Goal: Task Accomplishment & Management: Complete application form

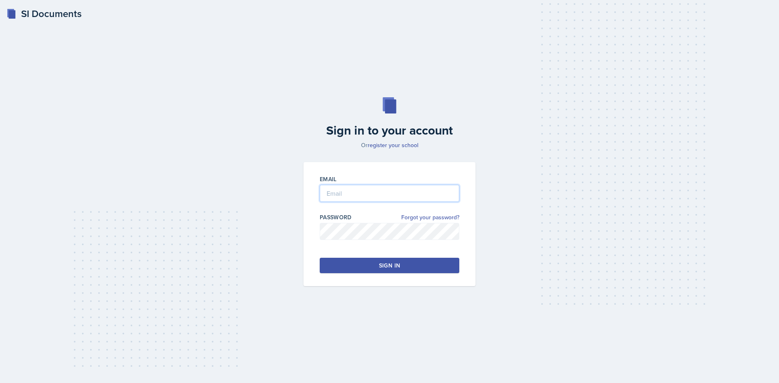
click at [374, 192] on input "email" at bounding box center [390, 193] width 140 height 17
type input "[EMAIL_ADDRESS][DOMAIN_NAME]"
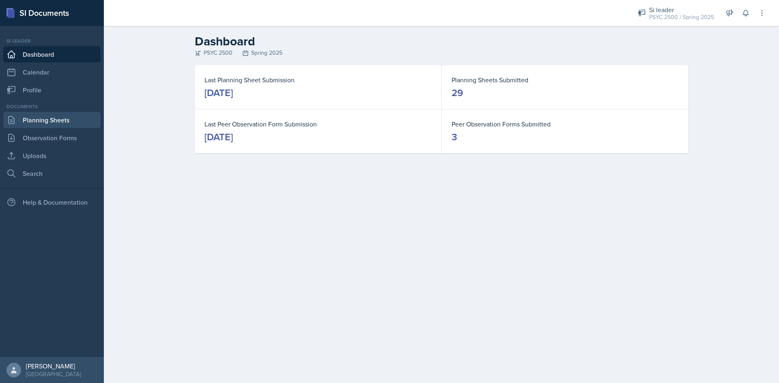
click at [64, 120] on link "Planning Sheets" at bounding box center [51, 120] width 97 height 16
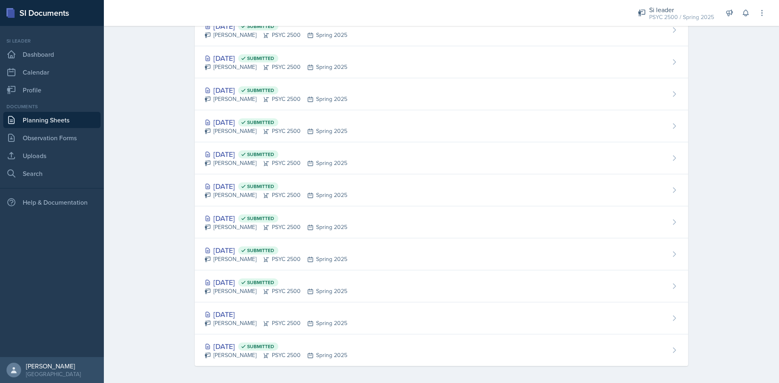
scroll to position [680, 0]
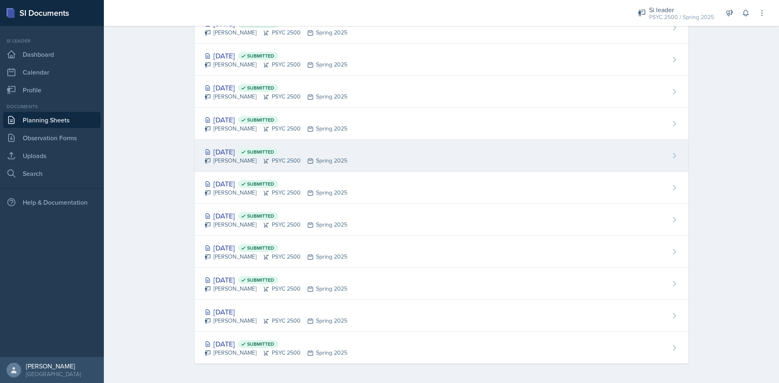
click at [265, 156] on div "[DATE] Submitted" at bounding box center [275, 151] width 143 height 11
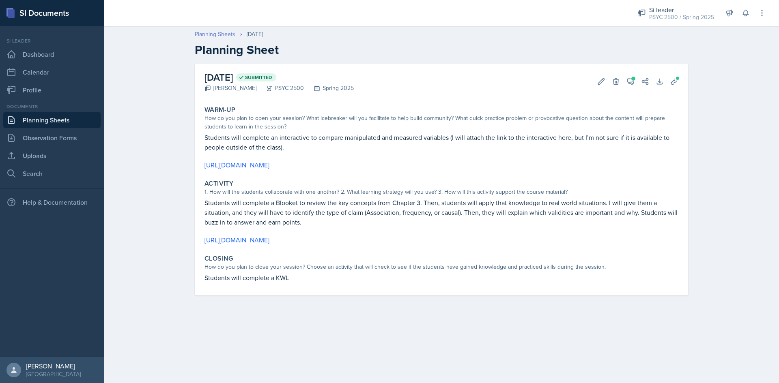
click at [218, 34] on link "Planning Sheets" at bounding box center [215, 34] width 41 height 9
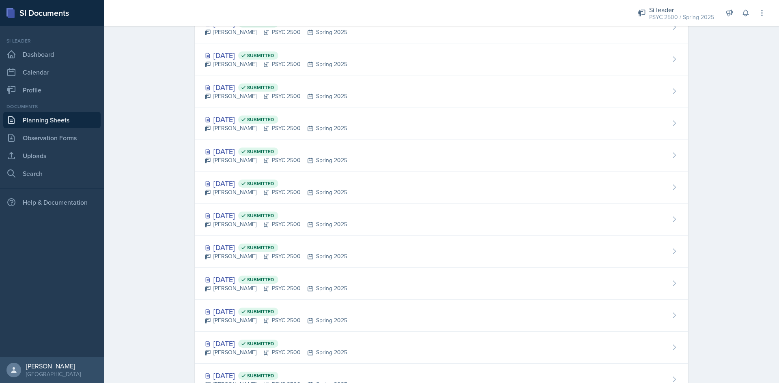
scroll to position [609, 0]
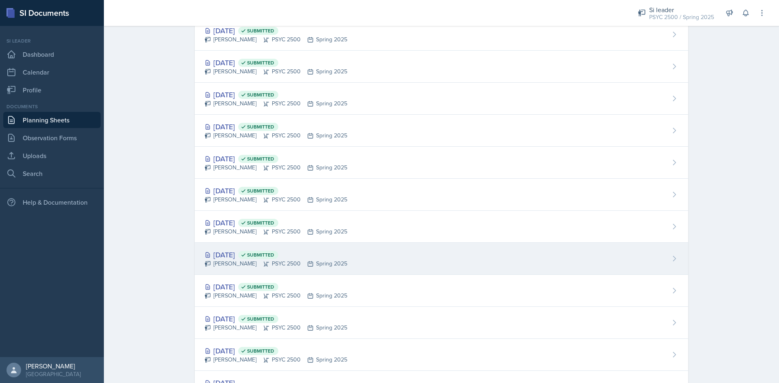
click at [252, 259] on div "[DATE] Submitted" at bounding box center [275, 255] width 143 height 11
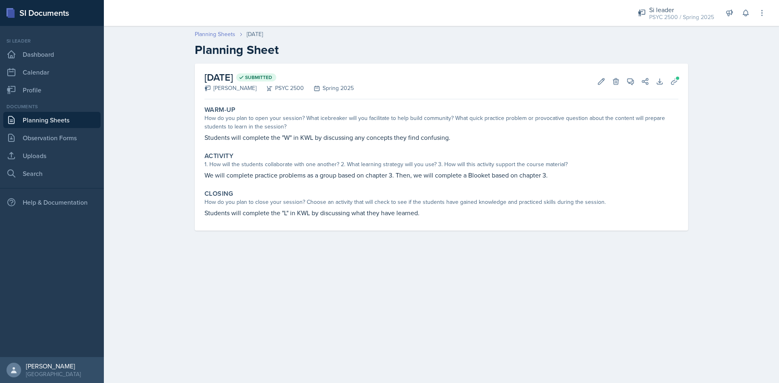
click at [224, 32] on link "Planning Sheets" at bounding box center [215, 34] width 41 height 9
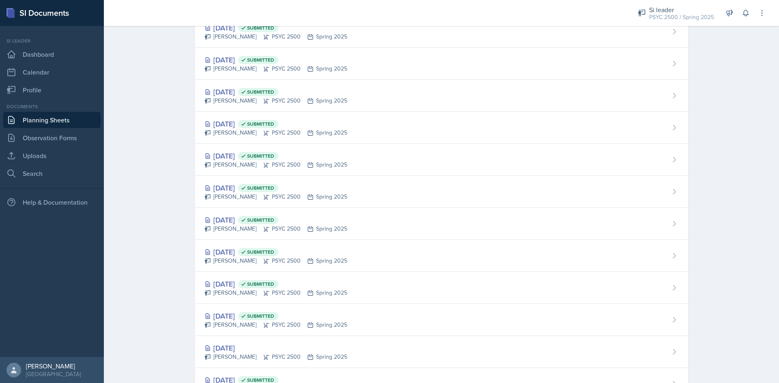
scroll to position [680, 0]
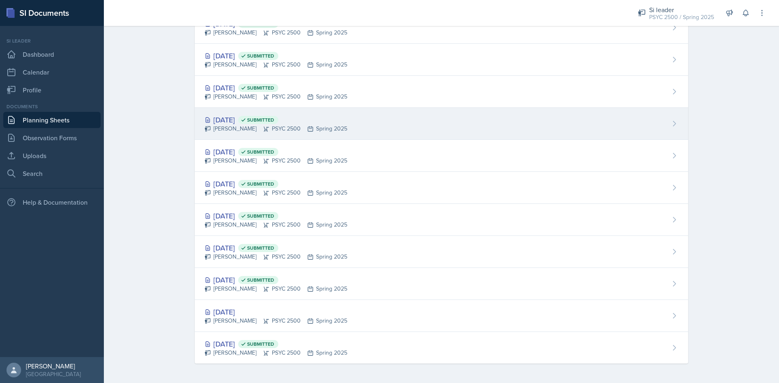
click at [252, 123] on div "[DATE] Submitted" at bounding box center [275, 119] width 143 height 11
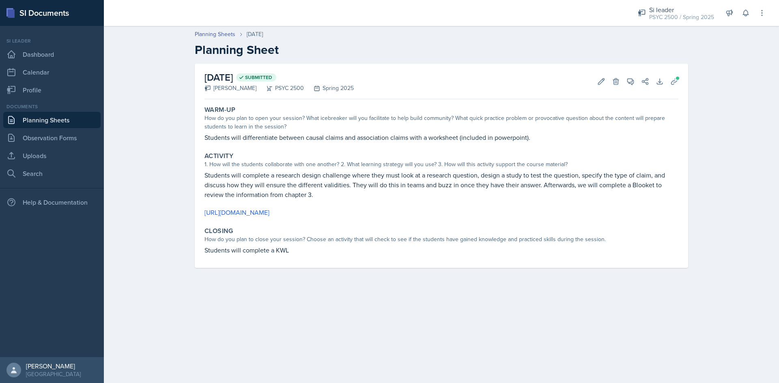
click at [219, 30] on header "Planning Sheets [DATE] Planning Sheet" at bounding box center [441, 43] width 675 height 43
click at [219, 34] on link "Planning Sheets" at bounding box center [215, 34] width 41 height 9
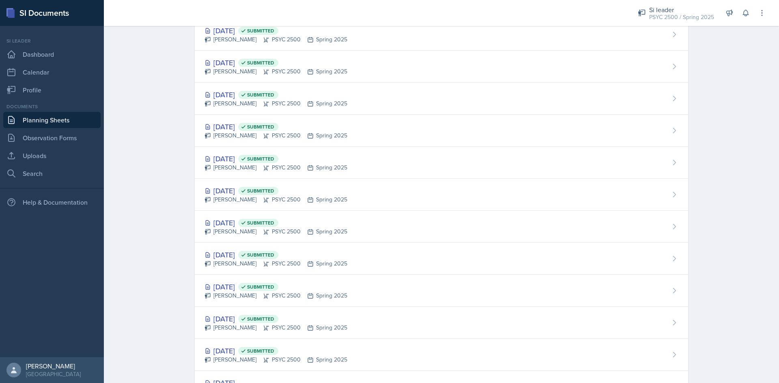
scroll to position [680, 0]
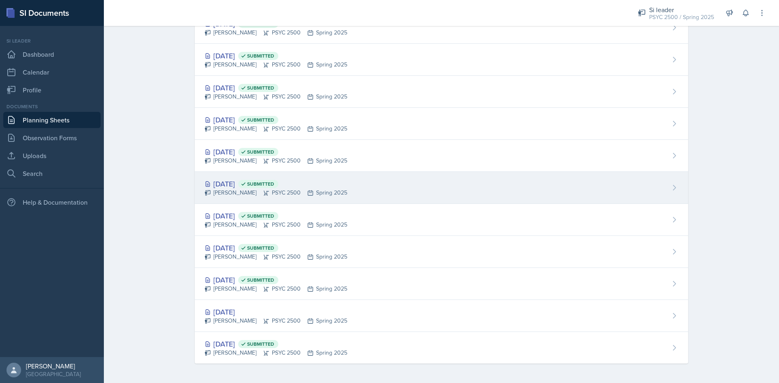
click at [284, 195] on div "[PERSON_NAME] PSYC 2500 Spring 2025" at bounding box center [275, 193] width 143 height 9
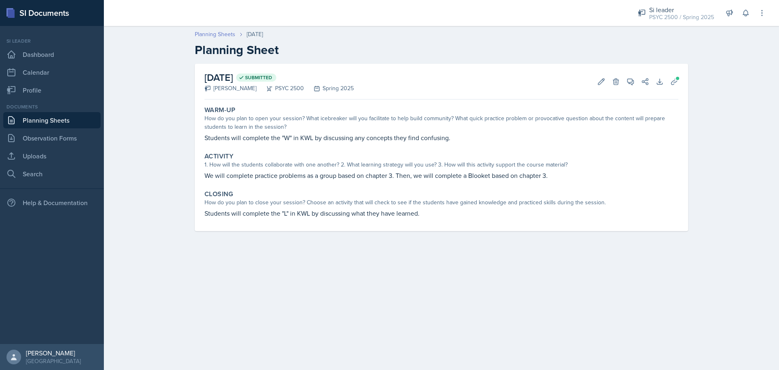
click at [217, 33] on link "Planning Sheets" at bounding box center [215, 34] width 41 height 9
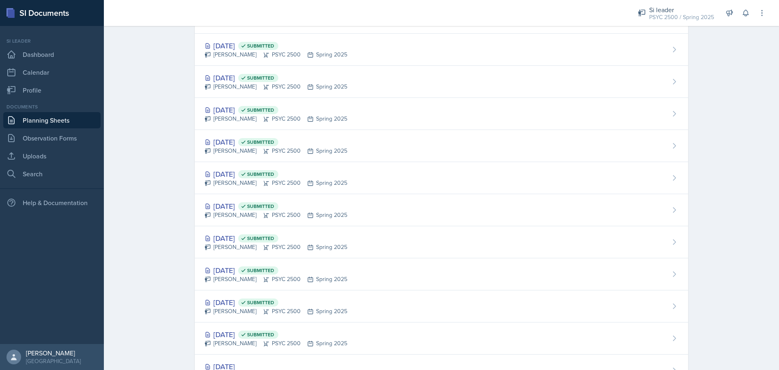
scroll to position [693, 0]
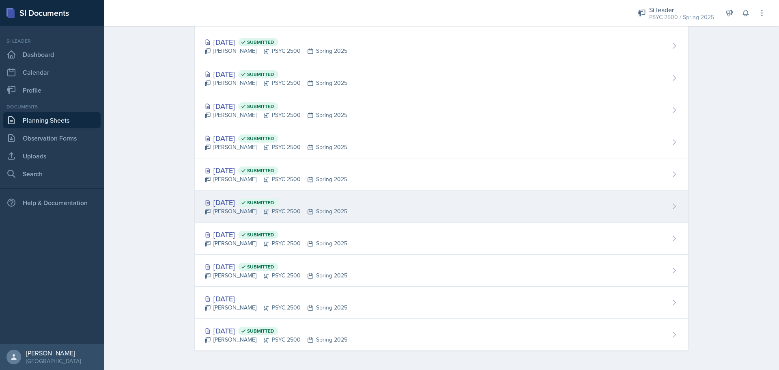
click at [353, 211] on div "[DATE] Submitted [PERSON_NAME] PSYC 2500 Spring 2025" at bounding box center [441, 206] width 493 height 32
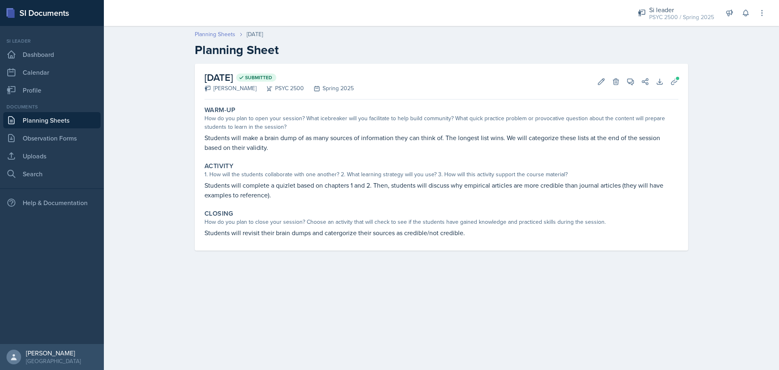
click at [225, 36] on link "Planning Sheets" at bounding box center [215, 34] width 41 height 9
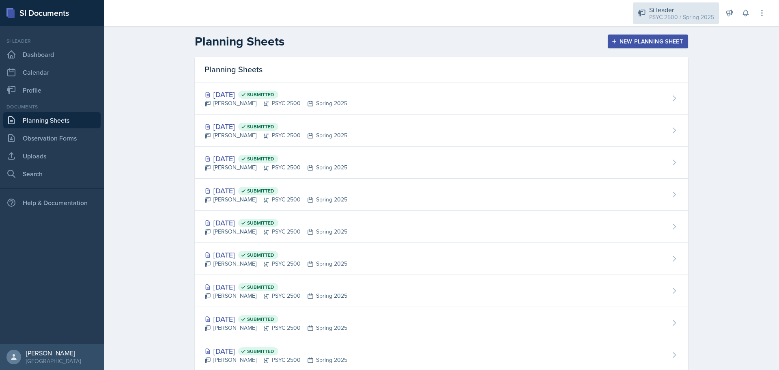
click at [666, 12] on div "Si leader" at bounding box center [681, 10] width 65 height 10
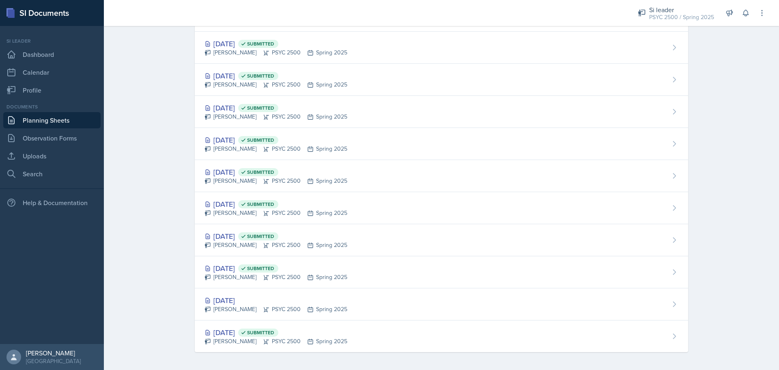
scroll to position [693, 0]
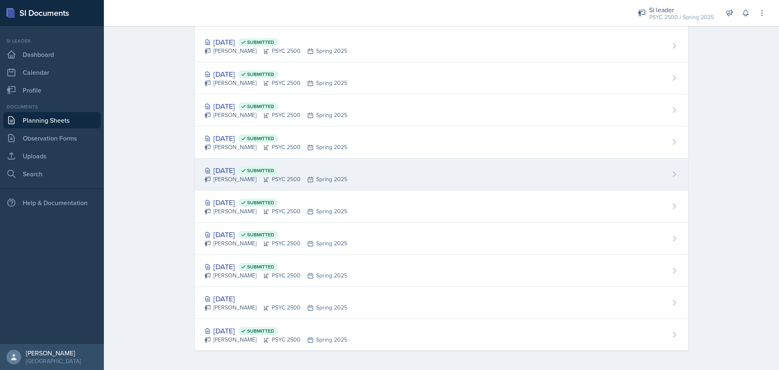
click at [269, 178] on icon at bounding box center [266, 179] width 5 height 5
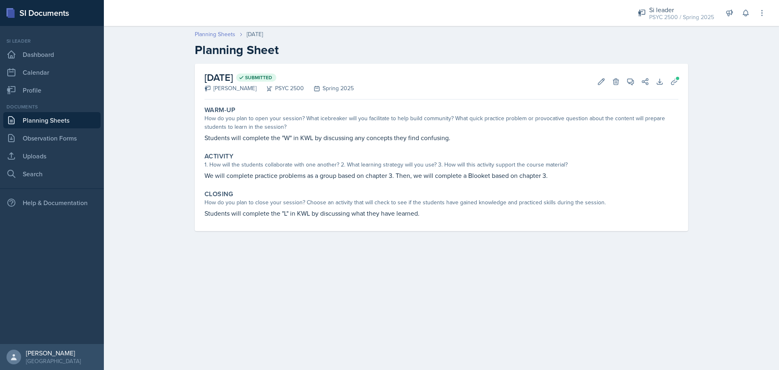
click at [207, 33] on link "Planning Sheets" at bounding box center [215, 34] width 41 height 9
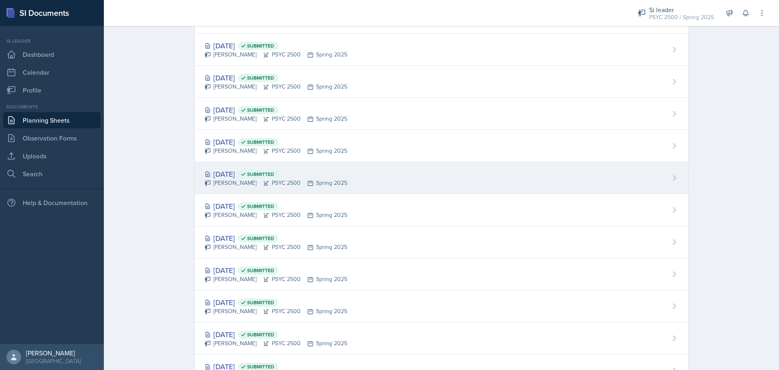
scroll to position [693, 0]
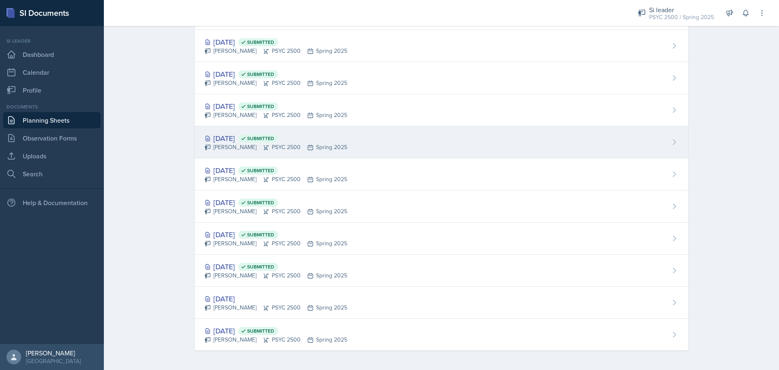
click at [260, 143] on div "[PERSON_NAME] PSYC 2500 Spring 2025" at bounding box center [275, 147] width 143 height 9
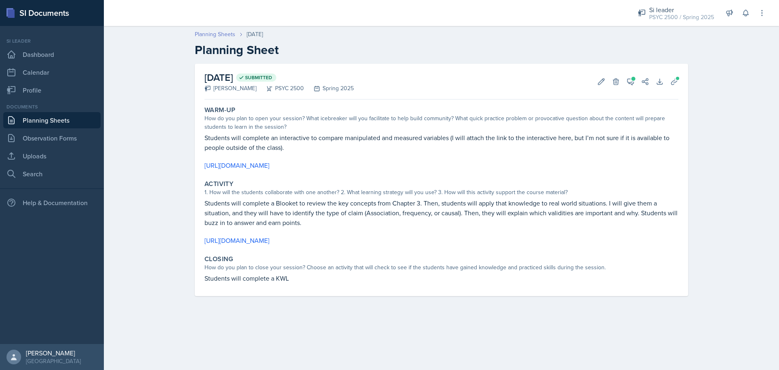
click at [212, 36] on link "Planning Sheets" at bounding box center [215, 34] width 41 height 9
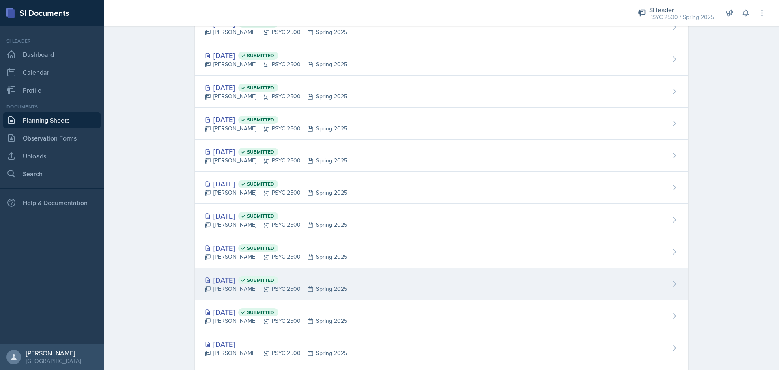
scroll to position [649, 0]
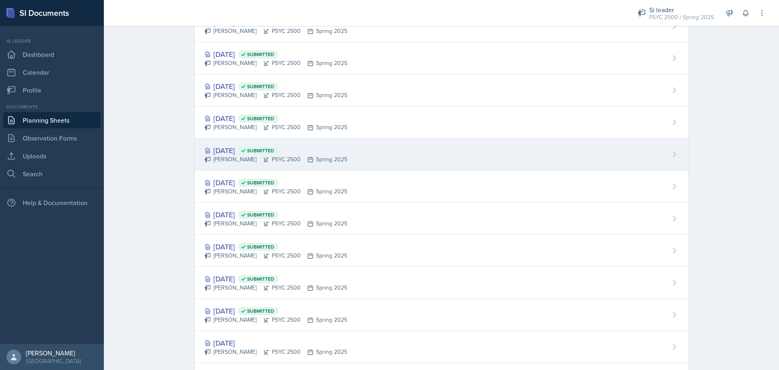
click at [281, 161] on div "[PERSON_NAME] PSYC 2500 Spring 2025" at bounding box center [275, 159] width 143 height 9
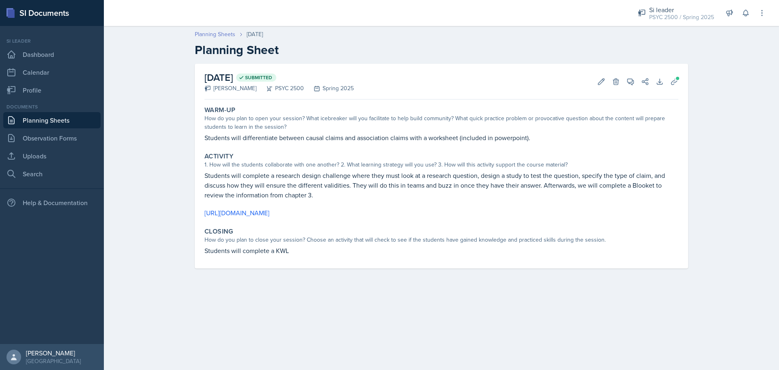
click at [216, 36] on link "Planning Sheets" at bounding box center [215, 34] width 41 height 9
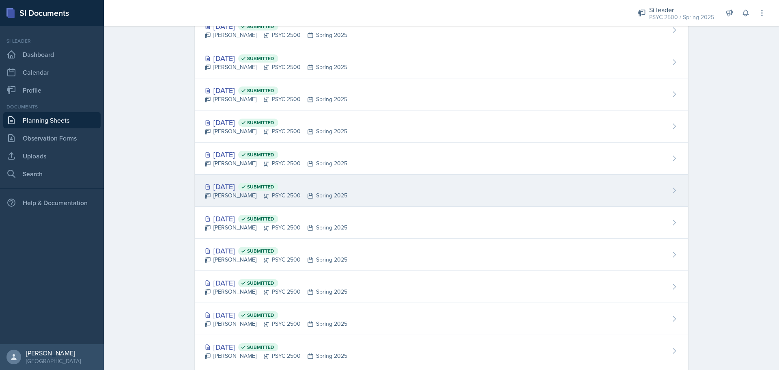
scroll to position [693, 0]
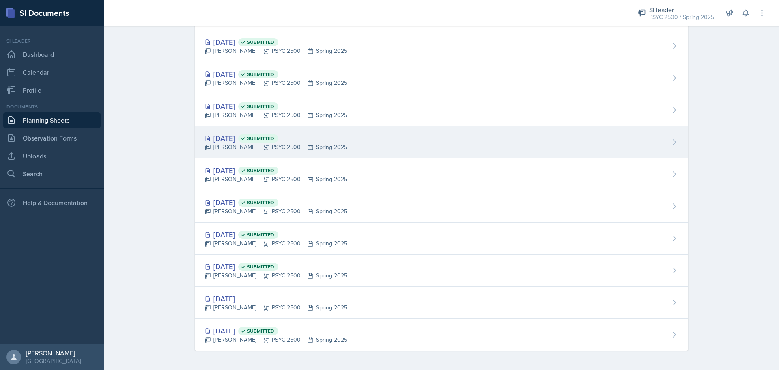
click at [250, 142] on div "[DATE] Submitted" at bounding box center [275, 138] width 143 height 11
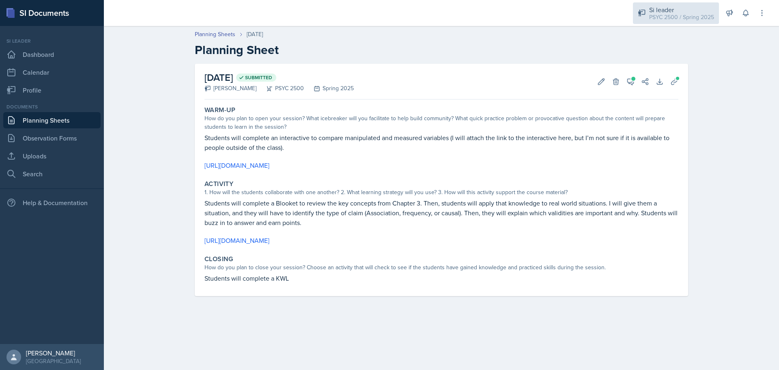
click at [698, 8] on div "Si leader" at bounding box center [681, 10] width 65 height 10
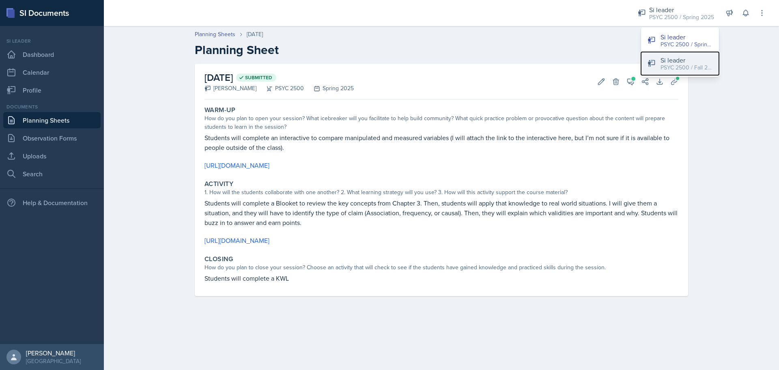
click at [679, 71] on div "PSYC 2500 / Fall 2025" at bounding box center [686, 67] width 52 height 9
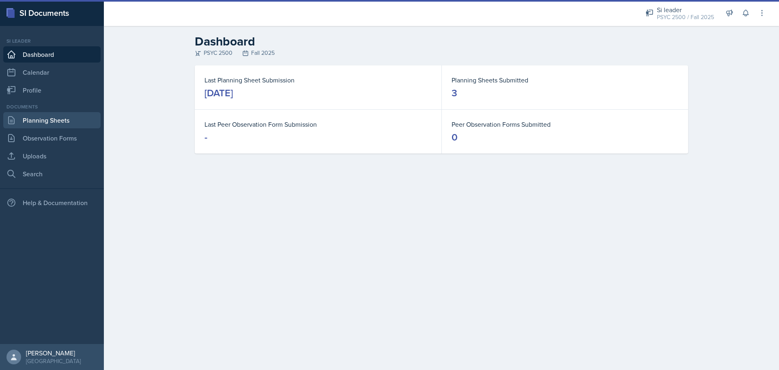
click at [47, 121] on link "Planning Sheets" at bounding box center [51, 120] width 97 height 16
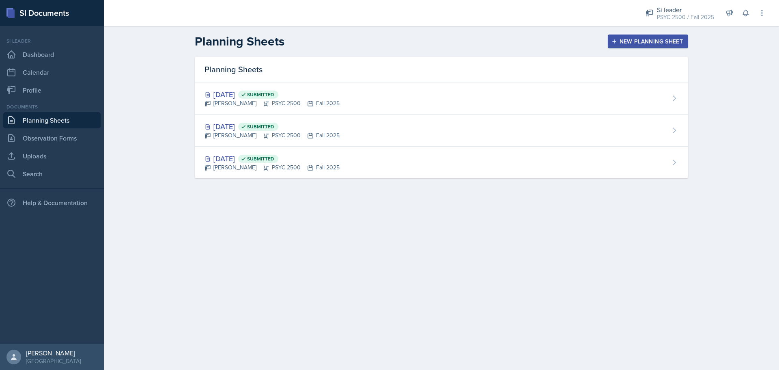
click at [629, 41] on div "New Planning Sheet" at bounding box center [648, 41] width 70 height 6
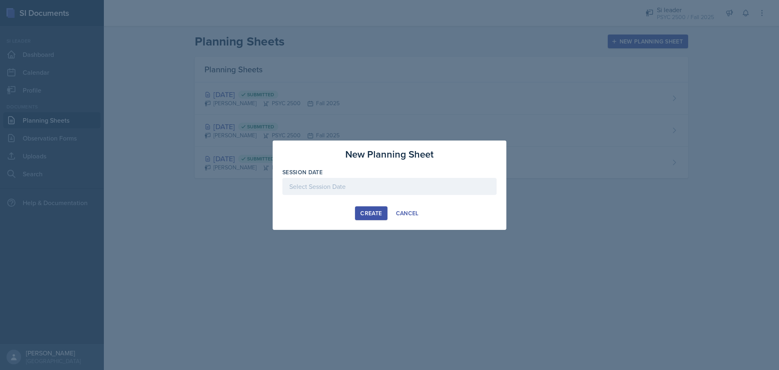
click at [330, 184] on div at bounding box center [389, 186] width 214 height 17
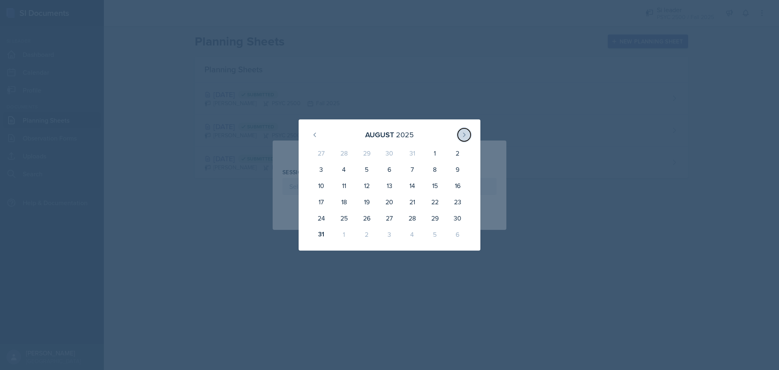
click at [463, 134] on icon at bounding box center [464, 134] width 6 height 6
click at [413, 158] on div "4" at bounding box center [412, 154] width 23 height 19
type input "[DATE]"
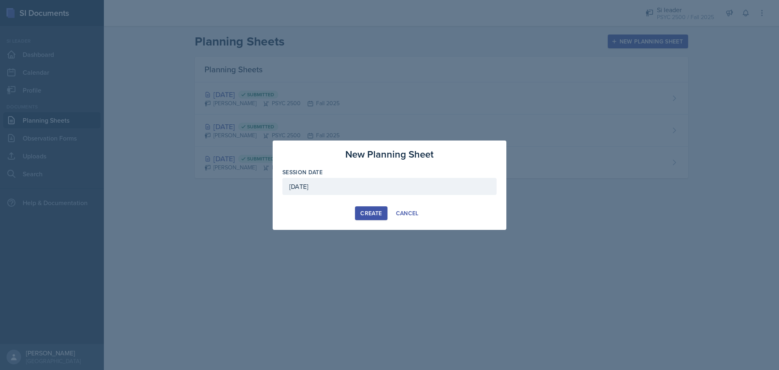
click at [369, 216] on div "Create" at bounding box center [371, 213] width 22 height 6
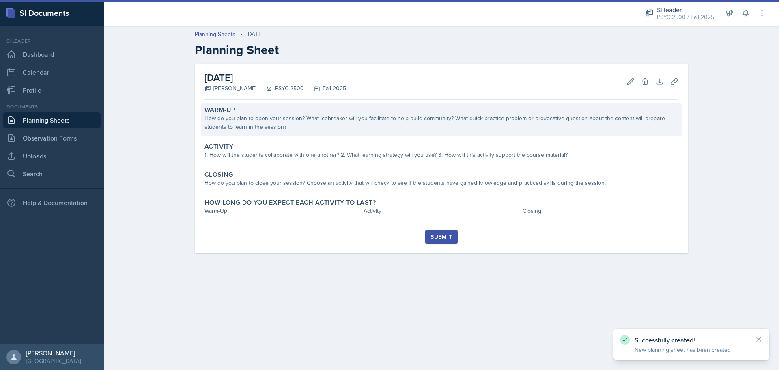
click at [258, 113] on div "Warm-Up" at bounding box center [441, 110] width 474 height 8
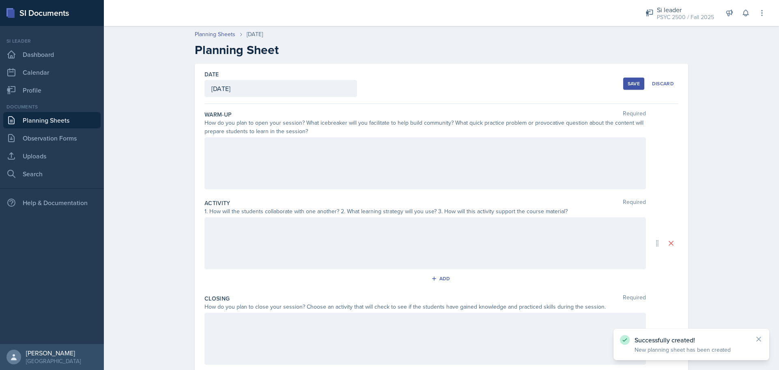
click at [247, 159] on div at bounding box center [424, 163] width 441 height 52
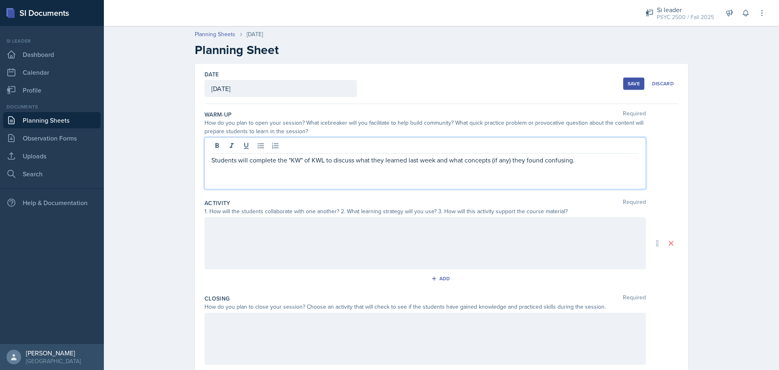
click at [460, 239] on div at bounding box center [424, 243] width 441 height 52
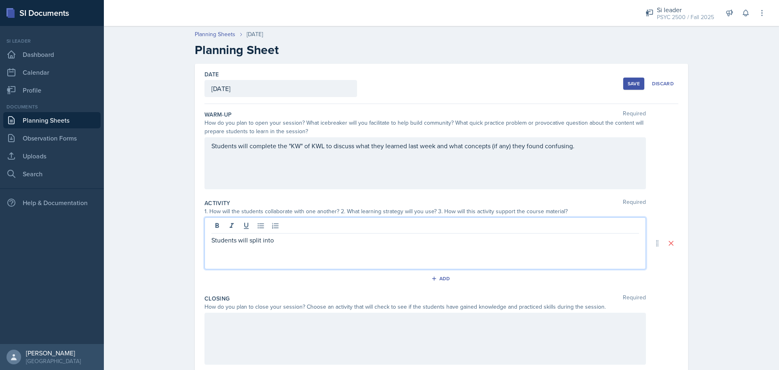
click at [584, 152] on div "Students will complete the "KW" of KWL to discuss what they learned last week a…" at bounding box center [424, 163] width 441 height 52
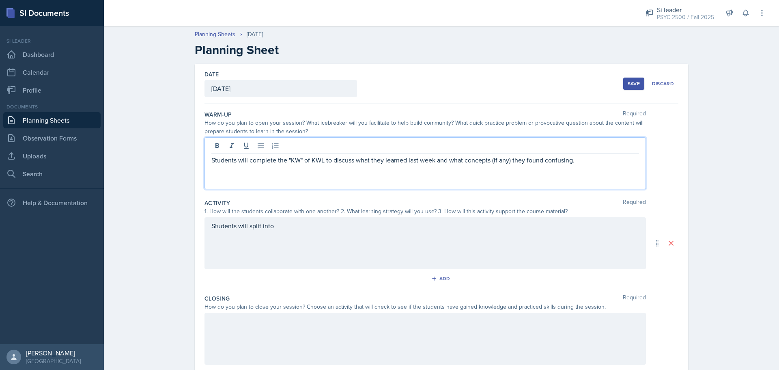
click at [468, 228] on div "Students will split into" at bounding box center [424, 243] width 441 height 52
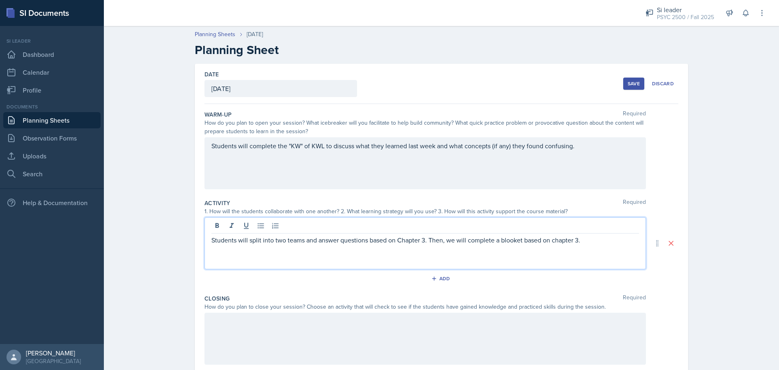
click at [500, 242] on p "Students will split into two teams and answer questions based on Chapter 3. The…" at bounding box center [425, 240] width 428 height 10
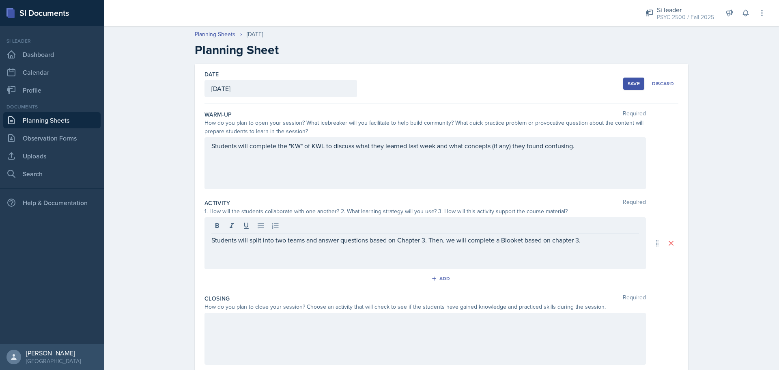
click at [578, 154] on div "Students will complete the "KW" of KWL to discuss what they learned last week a…" at bounding box center [424, 163] width 441 height 52
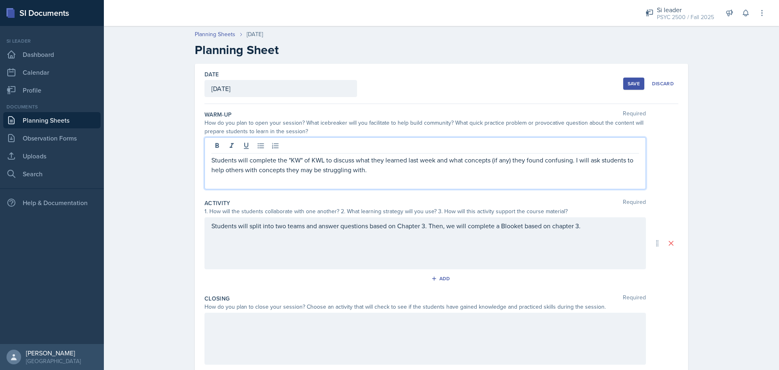
click at [232, 170] on p "Students will complete the "KW" of KWL to discuss what they learned last week a…" at bounding box center [425, 164] width 428 height 19
click at [258, 174] on div "Students will complete the "KW" of KWL to discuss what they learned last week a…" at bounding box center [424, 163] width 441 height 52
drag, startPoint x: 374, startPoint y: 174, endPoint x: 205, endPoint y: 173, distance: 169.2
click at [205, 173] on div "Students will complete the "KW" of KWL to discuss what they learned last week a…" at bounding box center [424, 163] width 441 height 52
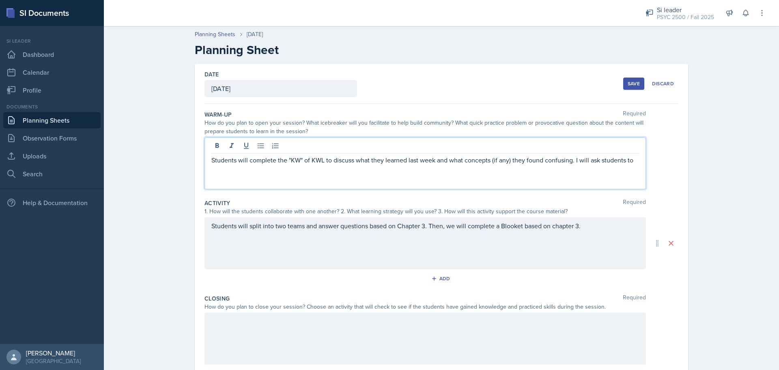
click at [593, 163] on p "Students will complete the "KW" of KWL to discuss what they learned last week a…" at bounding box center [425, 160] width 428 height 10
click at [254, 176] on div "Students will complete the "KW" of KWL to discuss what they learned last week a…" at bounding box center [424, 163] width 441 height 52
click at [262, 171] on p "Students will complete the "KW" of KWL to discuss what they learned last week a…" at bounding box center [425, 164] width 428 height 19
click at [243, 169] on p "Students will complete the "KW" of KWL to discuss what they learned last week a…" at bounding box center [425, 164] width 428 height 19
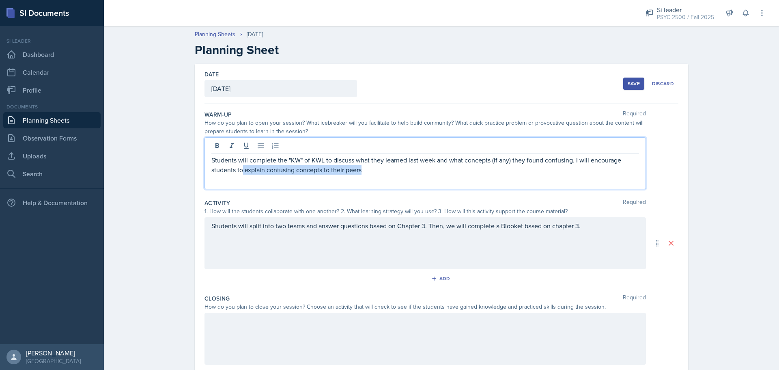
drag, startPoint x: 258, startPoint y: 170, endPoint x: 442, endPoint y: 185, distance: 184.8
click at [442, 185] on div "Students will complete the "KW" of KWL to discuss what they learned last week a…" at bounding box center [424, 163] width 441 height 52
click at [585, 158] on p "Students will complete the "KW" of KWL to discuss what they learned last week a…" at bounding box center [425, 164] width 428 height 19
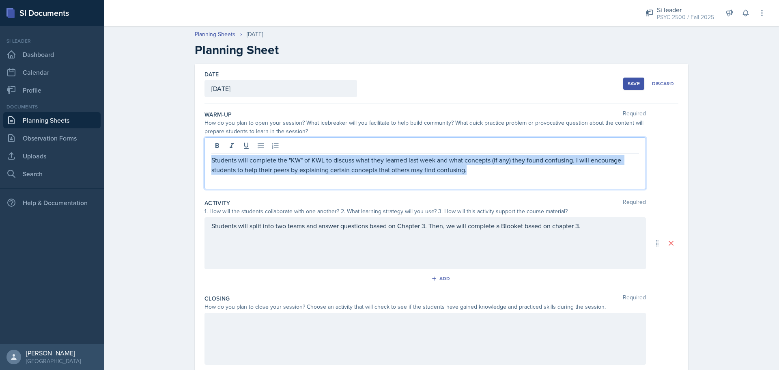
click at [585, 158] on p "Students will complete the "KW" of KWL to discuss what they learned last week a…" at bounding box center [425, 164] width 428 height 19
click at [569, 173] on p "Students will complete the "KW" of KWL to discuss what they learned last week a…" at bounding box center [425, 164] width 428 height 19
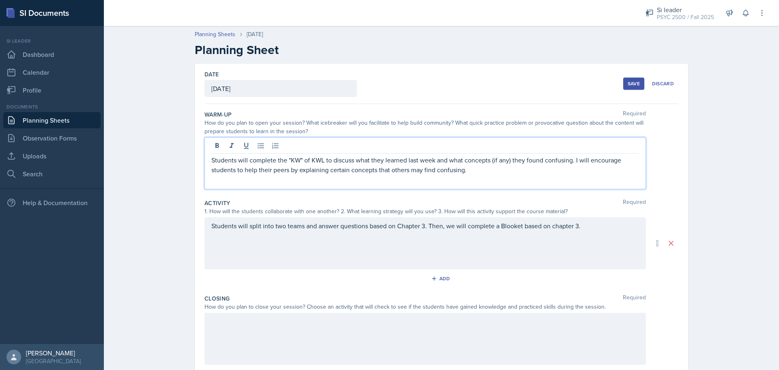
click at [415, 163] on p "Students will complete the "KW" of KWL to discuss what they learned last week a…" at bounding box center [425, 164] width 428 height 19
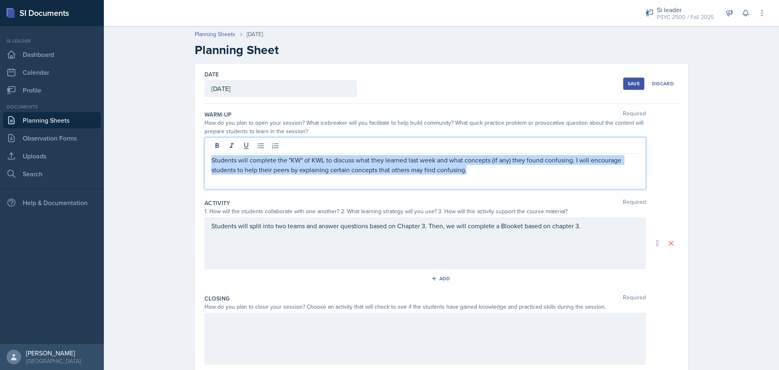
click at [415, 163] on p "Students will complete the "KW" of KWL to discuss what they learned last week a…" at bounding box center [425, 164] width 428 height 19
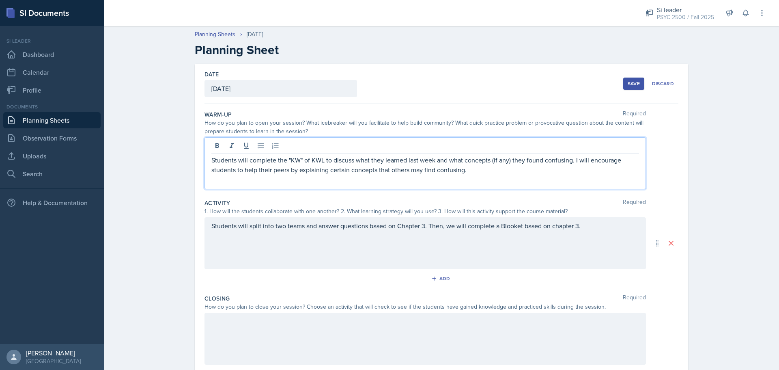
click at [470, 187] on div "Students will complete the "KW" of KWL to discuss what they learned last week a…" at bounding box center [424, 163] width 441 height 52
click at [459, 245] on div "Students will split into two teams and answer questions based on Chapter 3. The…" at bounding box center [424, 243] width 441 height 52
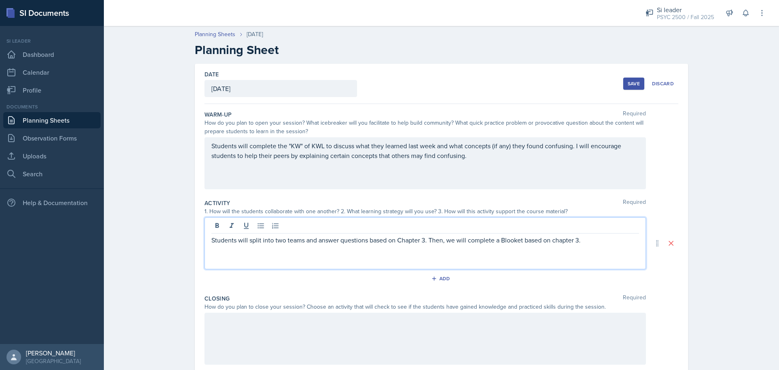
click at [581, 241] on p "Students will split into two teams and answer questions based on Chapter 3. The…" at bounding box center [425, 240] width 428 height 10
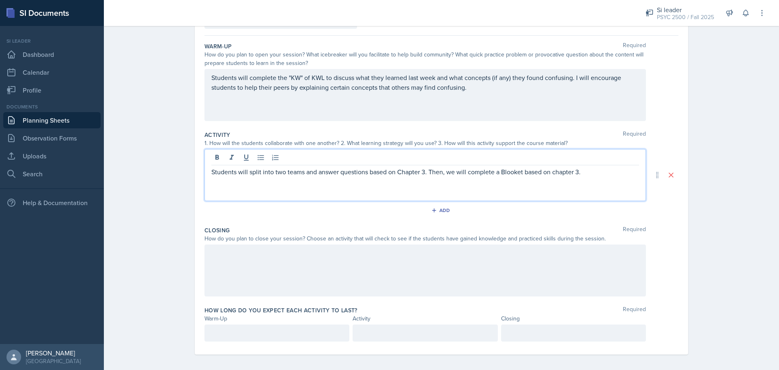
scroll to position [72, 0]
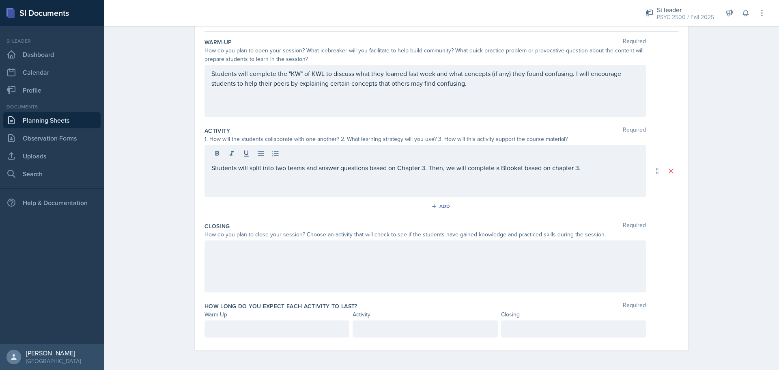
click at [300, 260] on div at bounding box center [424, 266] width 441 height 52
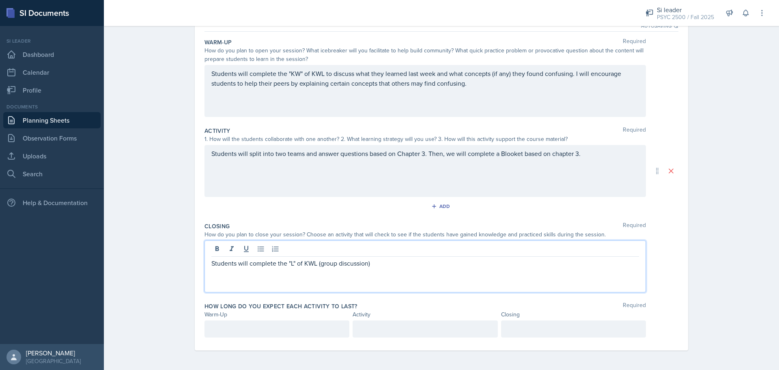
click at [364, 264] on p "Students will complete the "L" of KWL (group discussion)" at bounding box center [425, 263] width 428 height 10
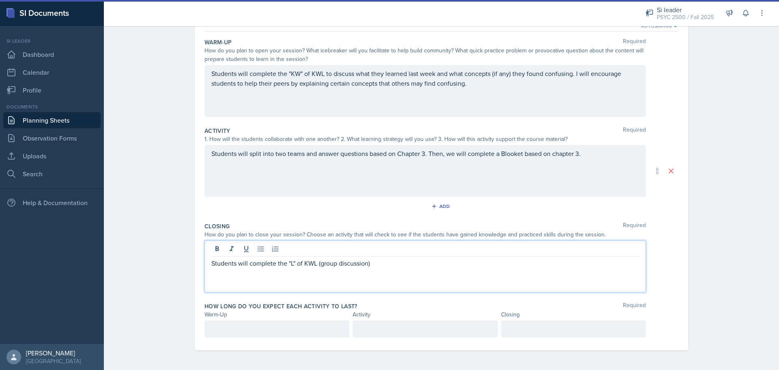
click at [579, 153] on div "Students will split into two teams and answer questions based on Chapter 3. The…" at bounding box center [424, 171] width 441 height 52
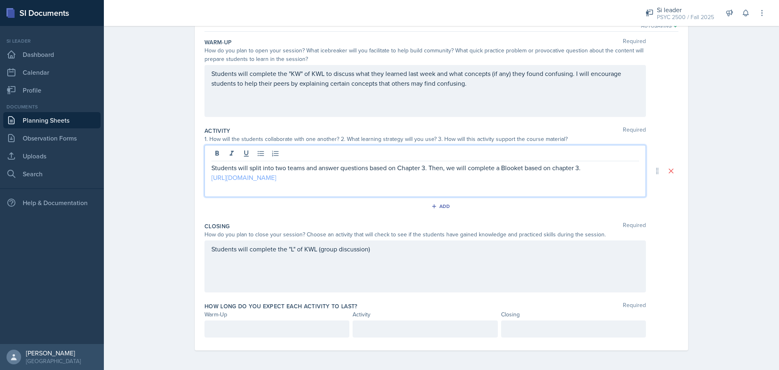
click at [276, 178] on link "[URL][DOMAIN_NAME]" at bounding box center [243, 177] width 65 height 9
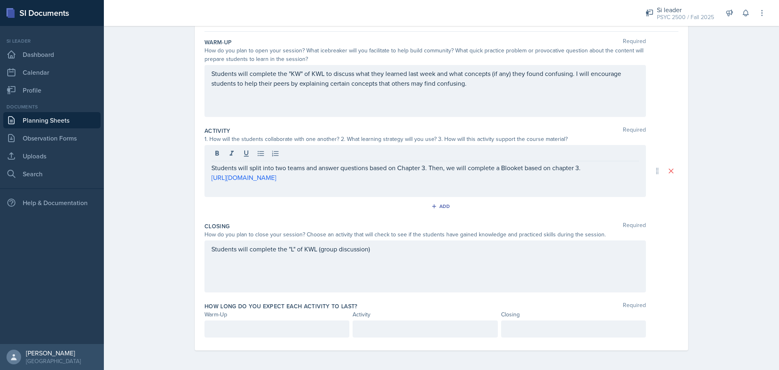
click at [422, 209] on div "Add" at bounding box center [441, 207] width 474 height 15
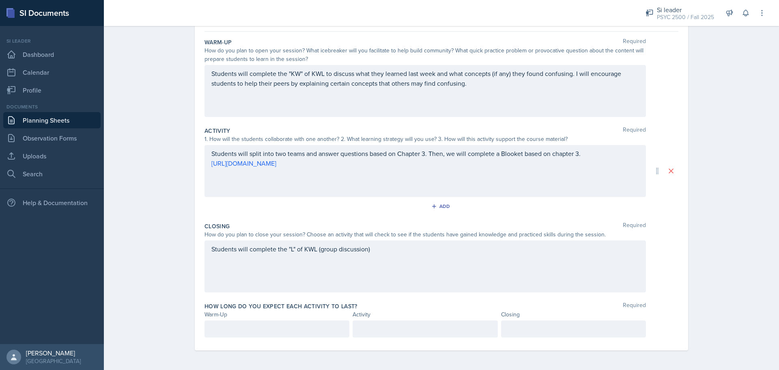
click at [495, 99] on div "Students will complete the "KW" of KWL to discuss what they learned last week a…" at bounding box center [424, 91] width 441 height 52
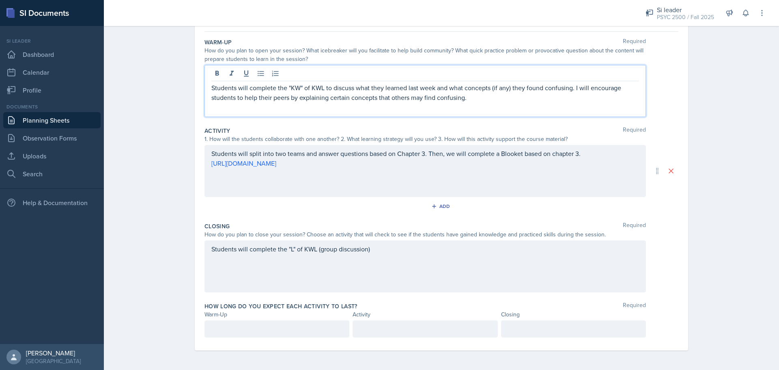
click at [495, 105] on div "Students will complete the "KW" of KWL to discuss what they learned last week a…" at bounding box center [424, 91] width 441 height 52
click at [401, 254] on div "Students will complete the "L" of KWL (group discussion)" at bounding box center [424, 266] width 441 height 52
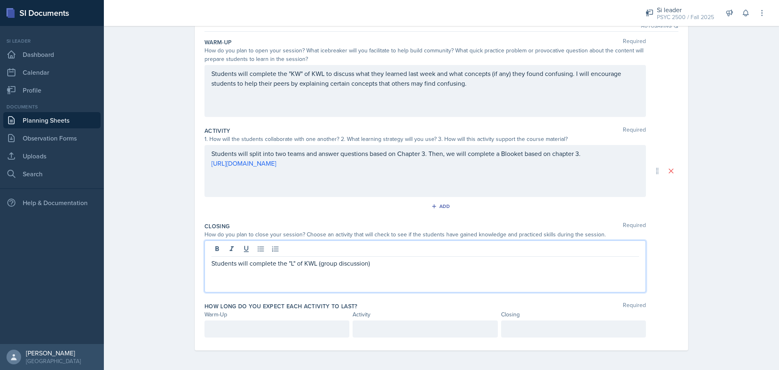
click at [294, 333] on div at bounding box center [276, 328] width 145 height 17
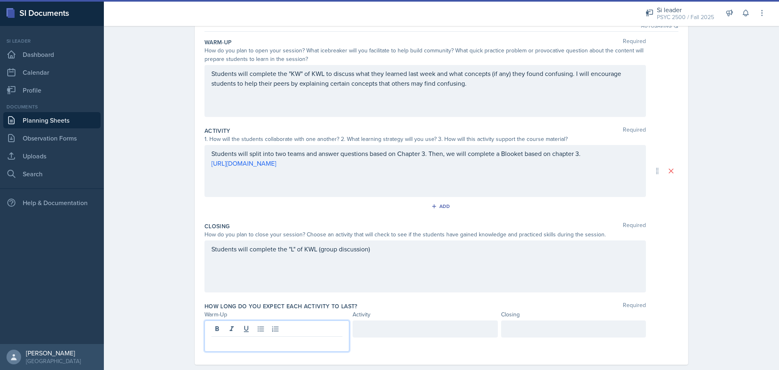
scroll to position [86, 0]
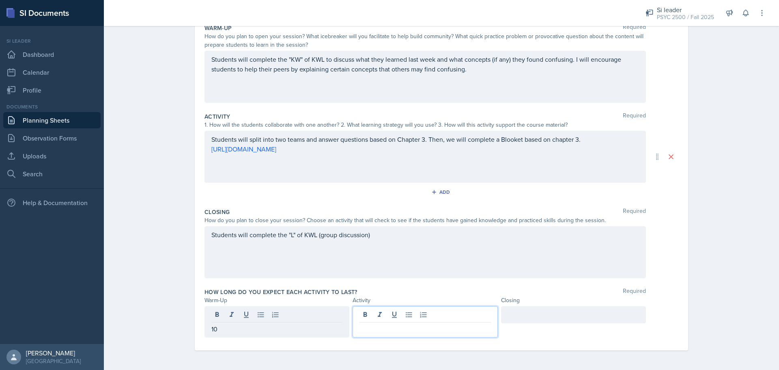
click at [431, 317] on div at bounding box center [425, 321] width 145 height 31
click at [508, 313] on div at bounding box center [573, 314] width 145 height 17
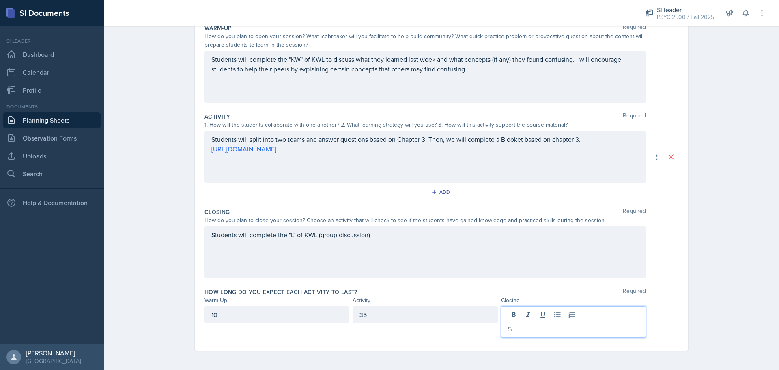
click at [701, 310] on div "Planning Sheets [DATE] Planning Sheet Date [DATE] [DATE] 27 28 29 30 31 1 2 3 4…" at bounding box center [441, 152] width 675 height 434
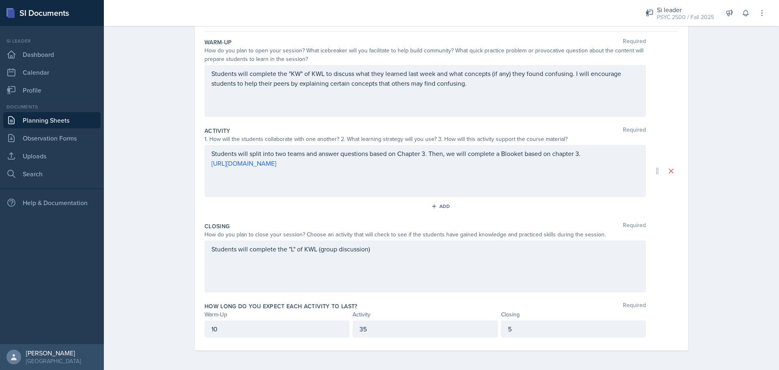
click at [256, 331] on p "10" at bounding box center [276, 329] width 131 height 10
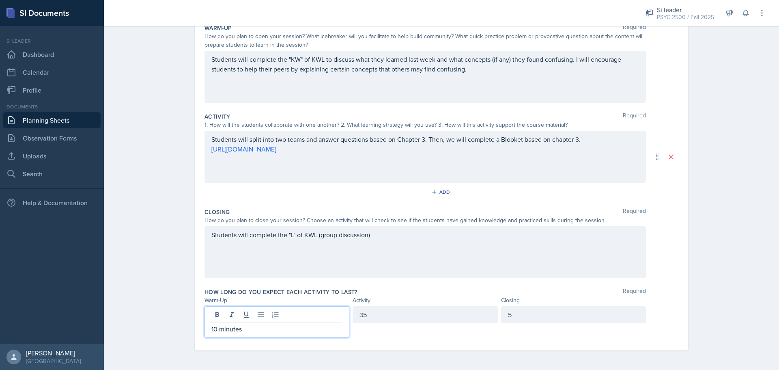
click at [400, 318] on div "35" at bounding box center [425, 314] width 145 height 17
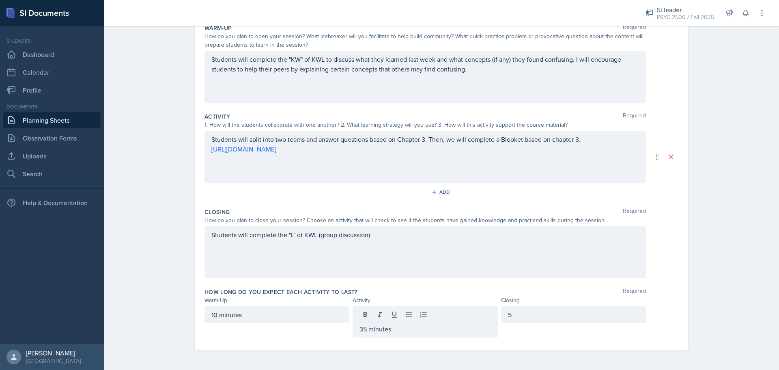
click at [594, 322] on div "5" at bounding box center [573, 314] width 145 height 17
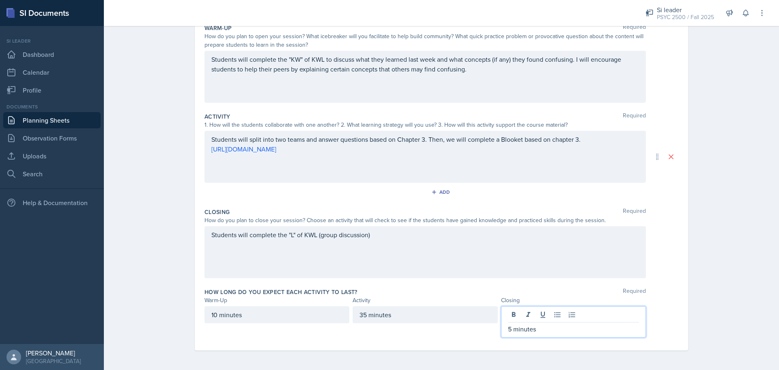
click at [718, 251] on div "Planning Sheets [DATE] Planning Sheet Date [DATE] [DATE] 27 28 29 30 31 1 2 3 4…" at bounding box center [441, 152] width 675 height 434
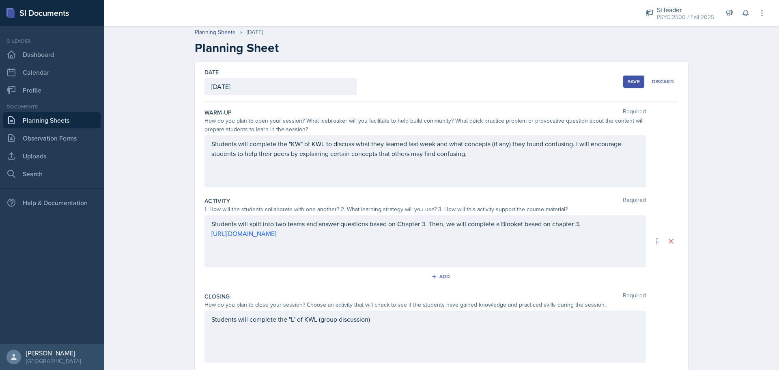
scroll to position [0, 0]
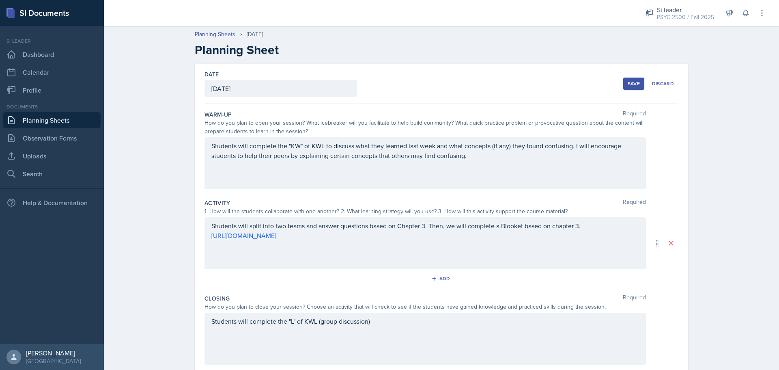
click at [628, 80] on div "Save" at bounding box center [634, 83] width 12 height 6
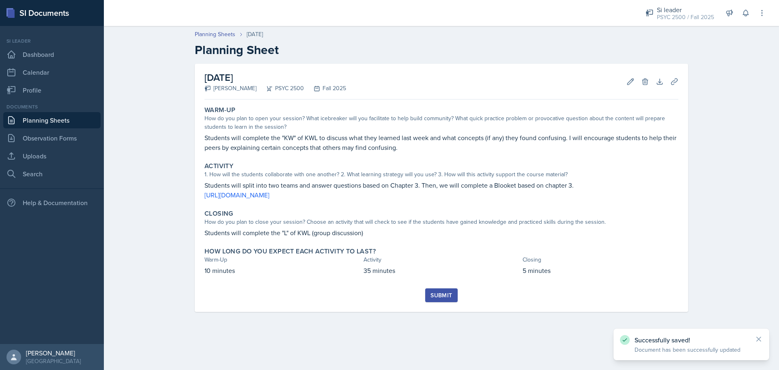
click at [60, 110] on div "Documents" at bounding box center [51, 106] width 97 height 7
click at [61, 114] on link "Planning Sheets" at bounding box center [51, 120] width 97 height 16
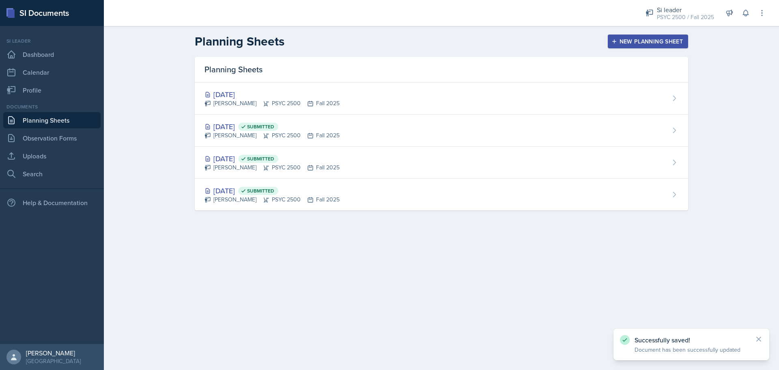
click at [660, 38] on div "New Planning Sheet" at bounding box center [648, 41] width 70 height 6
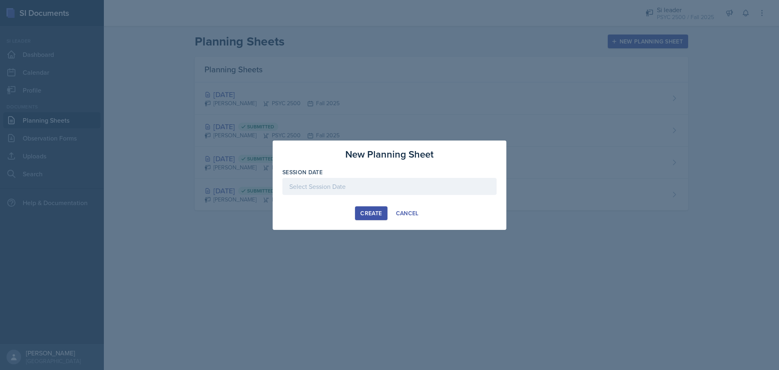
click at [358, 187] on div at bounding box center [389, 186] width 214 height 17
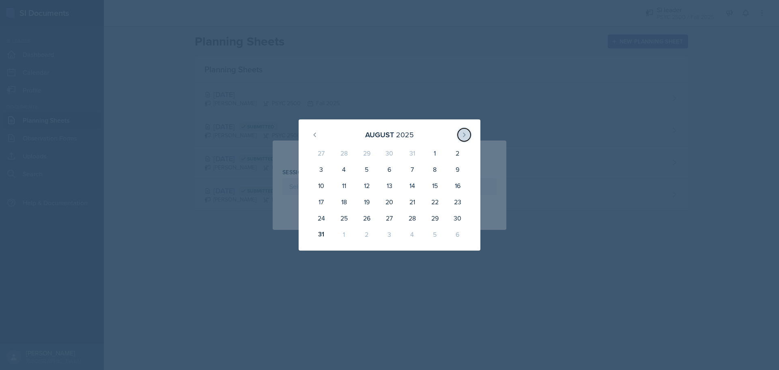
click at [465, 132] on icon at bounding box center [464, 134] width 6 height 6
click at [432, 150] on div "5" at bounding box center [435, 154] width 23 height 19
type input "[DATE]"
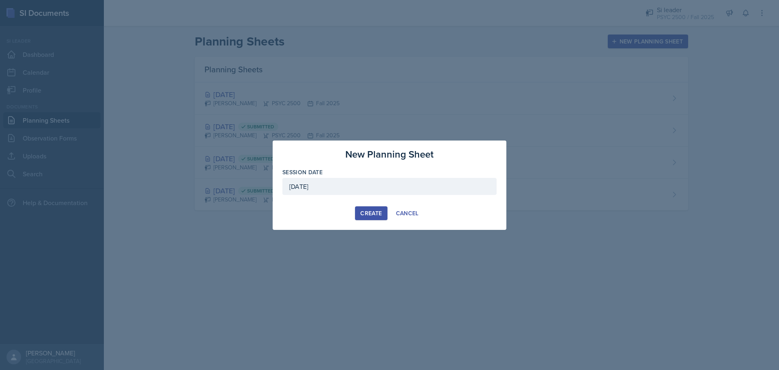
click at [376, 210] on div "Create" at bounding box center [371, 213] width 22 height 6
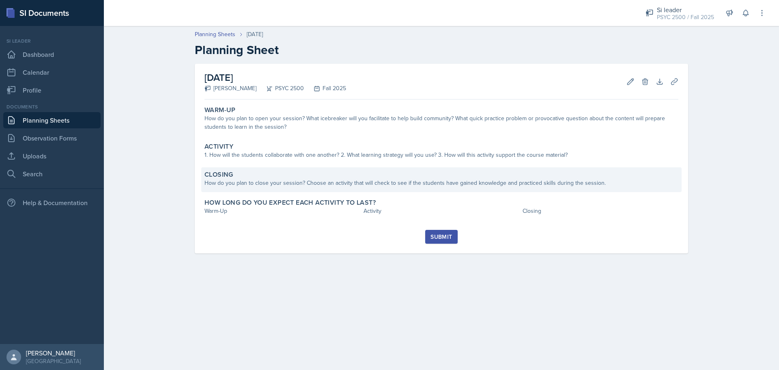
click at [247, 184] on div "How do you plan to close your session? Choose an activity that will check to se…" at bounding box center [441, 183] width 474 height 9
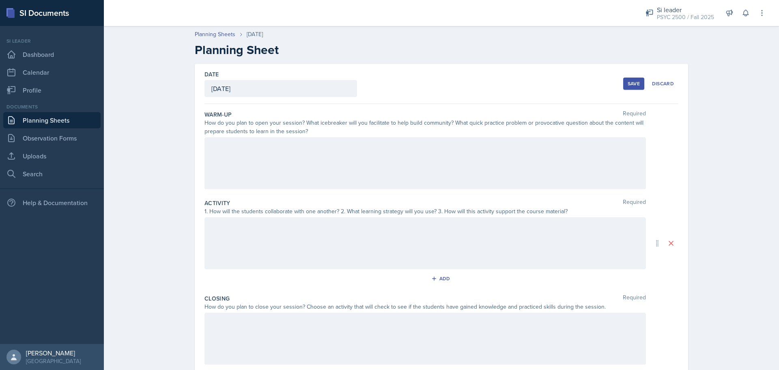
click at [220, 231] on div at bounding box center [424, 243] width 441 height 52
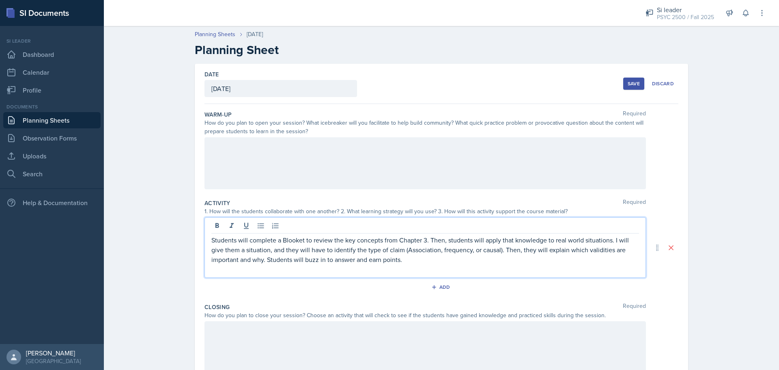
click at [279, 175] on div at bounding box center [424, 163] width 441 height 52
click at [357, 232] on div "Students will complete a Blooket to review the key concepts from Chapter 3. The…" at bounding box center [424, 247] width 441 height 60
click at [357, 232] on div at bounding box center [425, 226] width 428 height 13
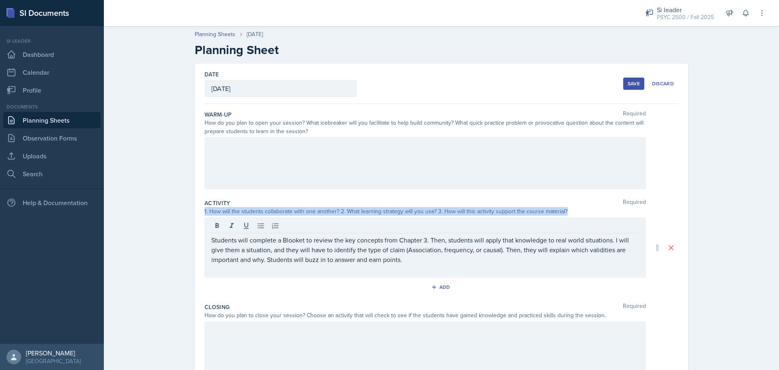
click at [357, 232] on div at bounding box center [425, 226] width 428 height 13
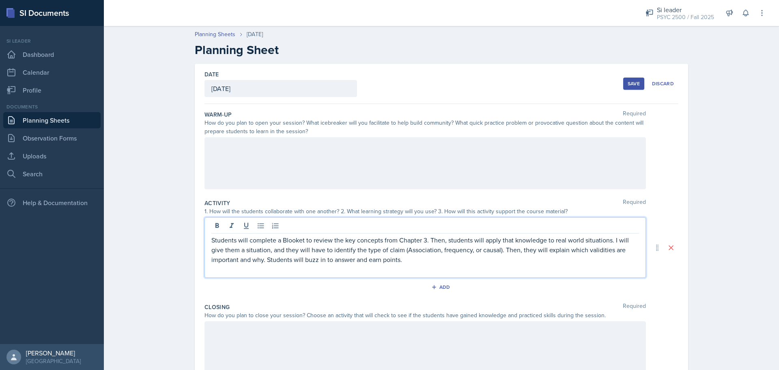
click at [356, 256] on p "Students will complete a Blooket to review the key concepts from Chapter 3. The…" at bounding box center [425, 249] width 428 height 29
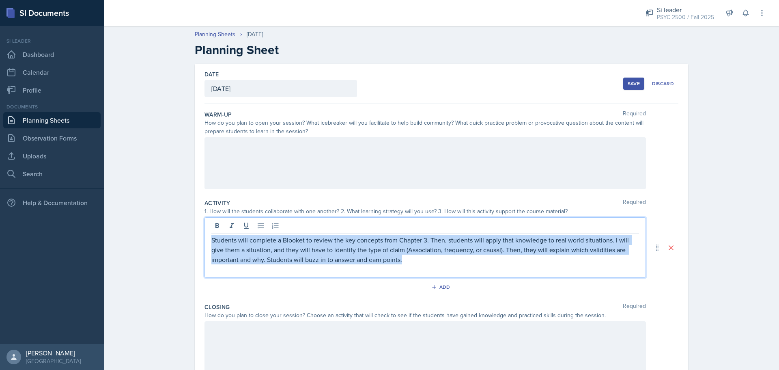
click at [356, 256] on p "Students will complete a Blooket to review the key concepts from Chapter 3. The…" at bounding box center [425, 249] width 428 height 29
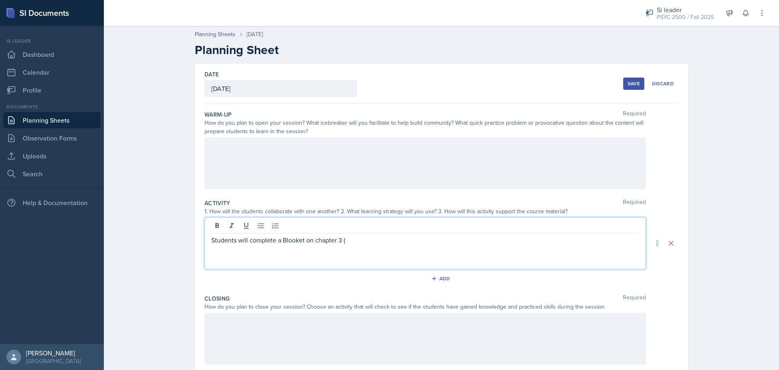
click at [354, 248] on p at bounding box center [425, 250] width 428 height 10
click at [355, 245] on p at bounding box center [425, 250] width 428 height 10
click at [349, 242] on p "Students will complete a Blooket on chapter 3 (" at bounding box center [425, 240] width 428 height 10
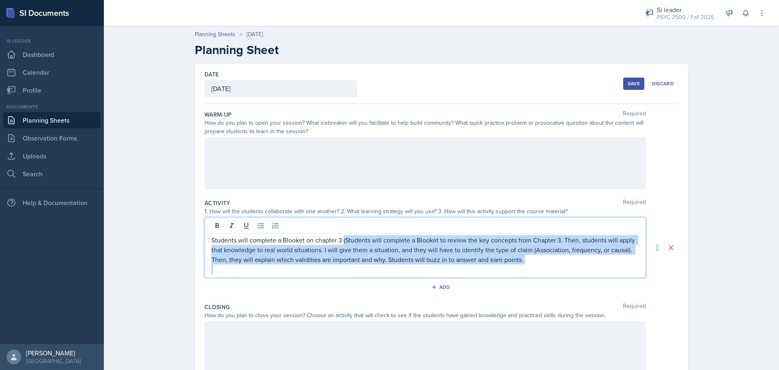
drag, startPoint x: 340, startPoint y: 241, endPoint x: 530, endPoint y: 266, distance: 191.9
click at [530, 266] on div "Students will complete a Blooket on chapter 3 (Students will complete a Blooket…" at bounding box center [425, 254] width 428 height 39
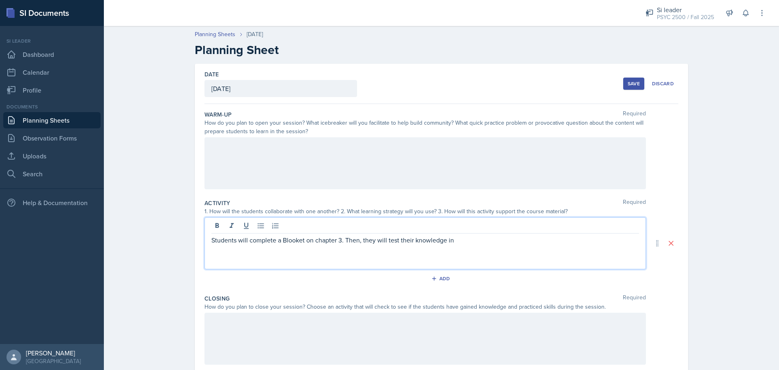
click at [447, 241] on p "Students will complete a Blooket on chapter 3. Then, they will test their knowl…" at bounding box center [425, 240] width 428 height 10
click at [462, 243] on p "Students will complete a Blooket on chapter 3. Then, they will test their knowl…" at bounding box center [425, 240] width 428 height 10
click at [447, 242] on p "Students will complete a Blooket on chapter 3. Then, they will test their knowl…" at bounding box center [425, 240] width 428 height 10
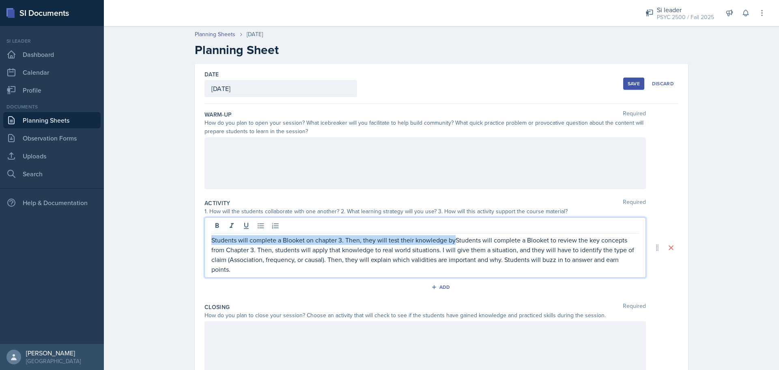
drag, startPoint x: 452, startPoint y: 241, endPoint x: 182, endPoint y: 230, distance: 270.0
click at [182, 230] on div "Date [DATE] [DATE] 27 28 29 30 31 1 2 3 4 5 6 7 8 9 10 11 12 13 14 15 16 17 18 …" at bounding box center [441, 257] width 519 height 387
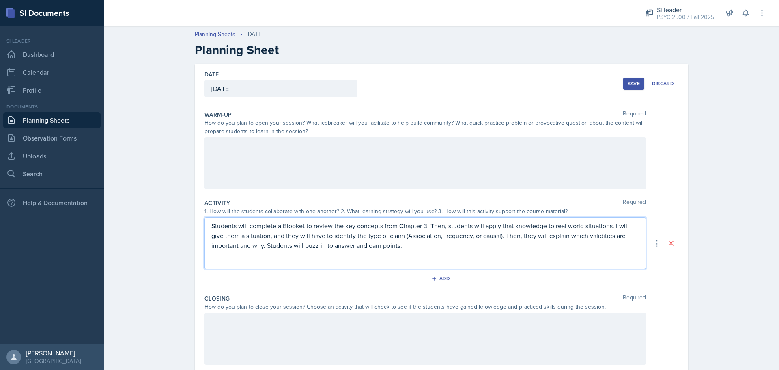
click at [458, 230] on p "Students will complete a Blooket to review the key concepts from Chapter 3. The…" at bounding box center [425, 235] width 428 height 29
click at [459, 230] on p "Students will complete a Blooket to review the key concepts from Chapter 3. The…" at bounding box center [425, 235] width 428 height 29
click at [472, 241] on p "Students will complete a Blooket to review the key concepts from Chapter 3. The…" at bounding box center [425, 235] width 428 height 29
click at [442, 247] on p "Students will complete a Blooket to review the key concepts from Chapter 3. The…" at bounding box center [425, 235] width 428 height 29
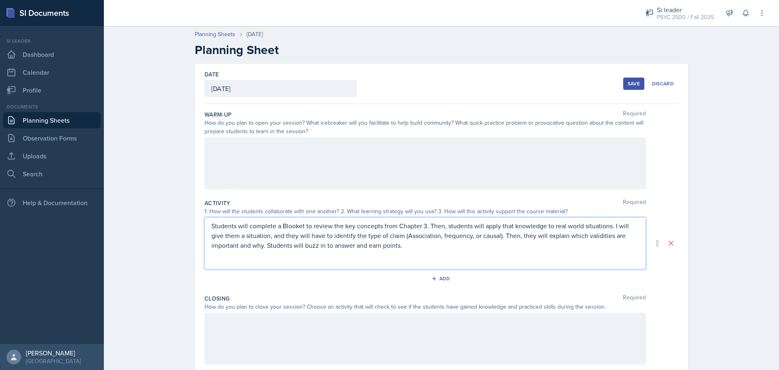
click at [442, 247] on p "Students will complete a Blooket to review the key concepts from Chapter 3. The…" at bounding box center [425, 235] width 428 height 29
click at [443, 247] on p "Students will complete a Blooket to review the key concepts from Chapter 3. The…" at bounding box center [425, 235] width 428 height 29
click at [518, 236] on p "Students will complete a Blooket to review the key concepts from Chapter 3. The…" at bounding box center [425, 235] width 428 height 29
click at [519, 237] on p "Students will complete a Blooket to review the key concepts from Chapter 3. The…" at bounding box center [425, 235] width 428 height 29
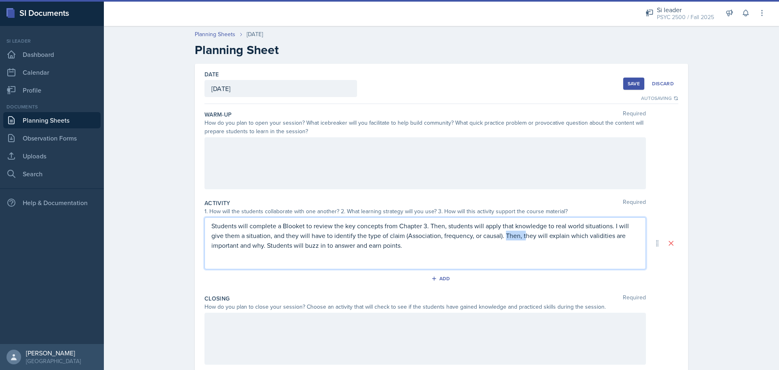
drag, startPoint x: 521, startPoint y: 237, endPoint x: 501, endPoint y: 237, distance: 19.5
click at [501, 237] on p "Students will complete a Blooket to review the key concepts from Chapter 3. The…" at bounding box center [425, 235] width 428 height 29
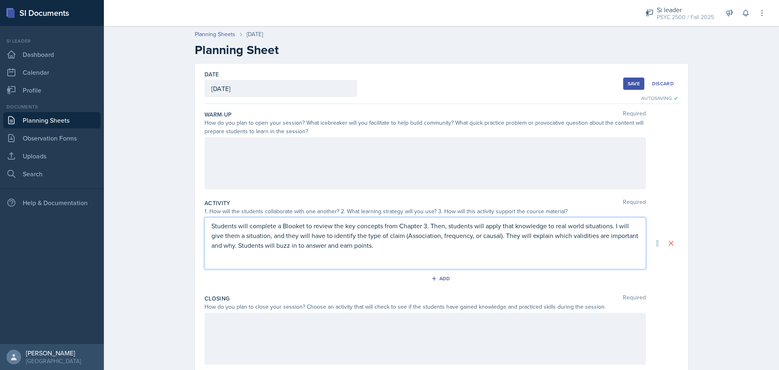
click at [539, 232] on p "Students will complete a Blooket to review the key concepts from Chapter 3. The…" at bounding box center [425, 235] width 428 height 29
click at [529, 235] on p "Students will complete a Blooket to review the key concepts from Chapter 3. The…" at bounding box center [425, 235] width 428 height 29
click at [527, 235] on p "Students will complete a Blooket to review the key concepts from Chapter 3. The…" at bounding box center [425, 235] width 428 height 29
click at [452, 243] on p "Students will complete a Blooket to review the key concepts from Chapter 3. The…" at bounding box center [425, 235] width 428 height 29
click at [262, 246] on p "Students will complete a Blooket to review the key concepts from Chapter 3. The…" at bounding box center [425, 235] width 428 height 29
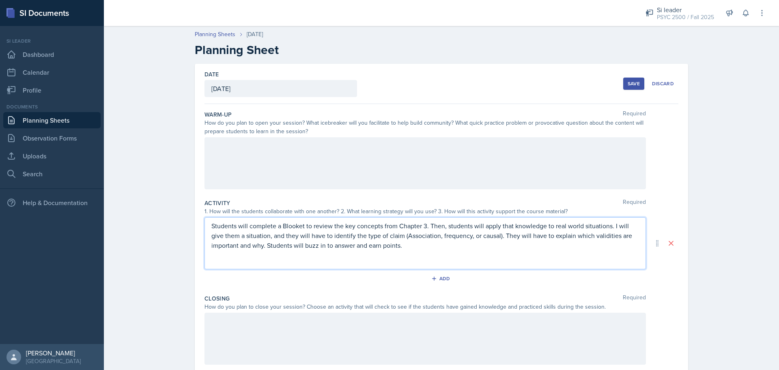
click at [260, 246] on p "Students will complete a Blooket to review the key concepts from Chapter 3. The…" at bounding box center [425, 235] width 428 height 29
click at [402, 245] on p "Students will complete a Blooket to review the key concepts from Chapter 3. The…" at bounding box center [425, 235] width 428 height 29
click at [336, 272] on div "Activity Required 1. How will the students collaborate with one another? 2. Wha…" at bounding box center [441, 243] width 474 height 95
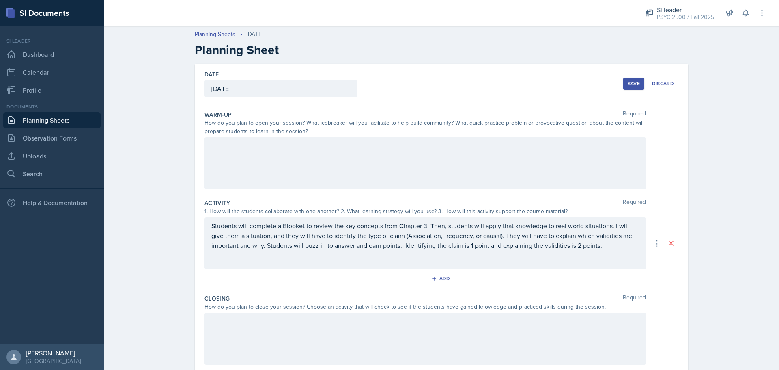
click at [329, 262] on div "Students will complete a Blooket to review the key concepts from Chapter 3. The…" at bounding box center [424, 243] width 441 height 52
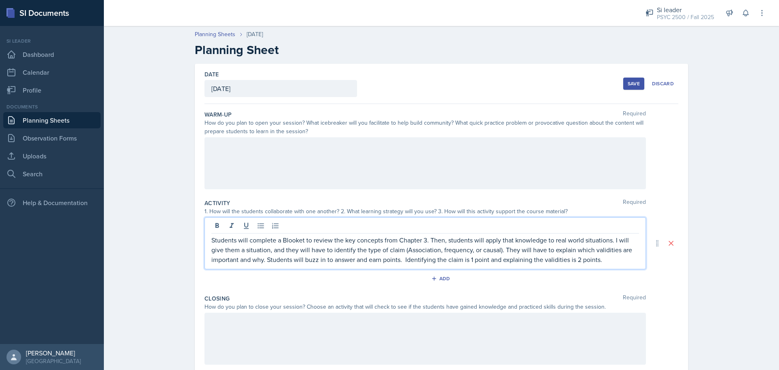
click at [340, 235] on p "Students will complete a Blooket to review the key concepts from Chapter 3. The…" at bounding box center [425, 249] width 428 height 29
drag, startPoint x: 428, startPoint y: 242, endPoint x: 196, endPoint y: 241, distance: 231.3
click at [196, 241] on div "Date [DATE] [DATE] 27 28 29 30 31 1 2 3 4 5 6 7 8 9 10 11 12 13 14 15 16 17 18 …" at bounding box center [441, 243] width 493 height 359
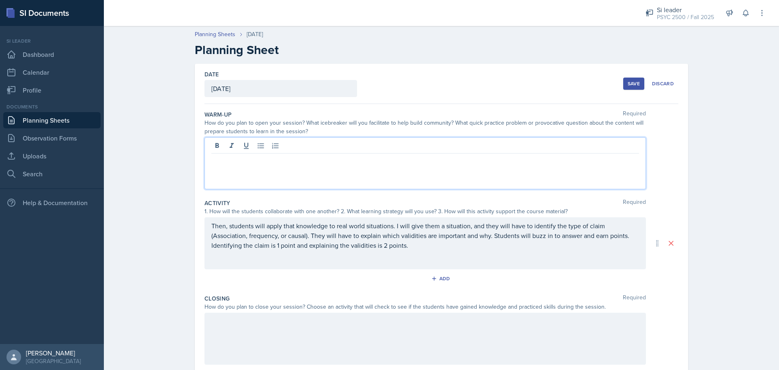
click at [229, 146] on div at bounding box center [424, 163] width 441 height 52
click at [430, 241] on p "Then, students will apply that knowledge to real world situations. I will give …" at bounding box center [425, 235] width 428 height 29
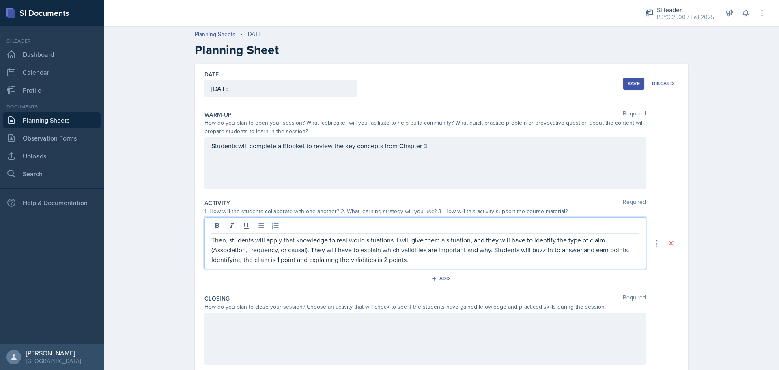
click at [306, 350] on div at bounding box center [424, 338] width 441 height 52
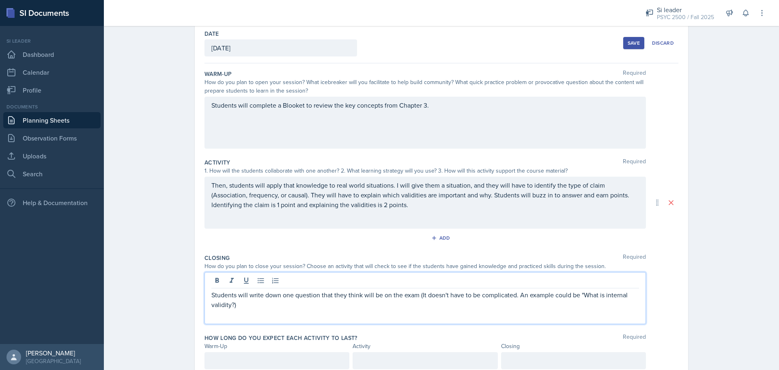
scroll to position [72, 0]
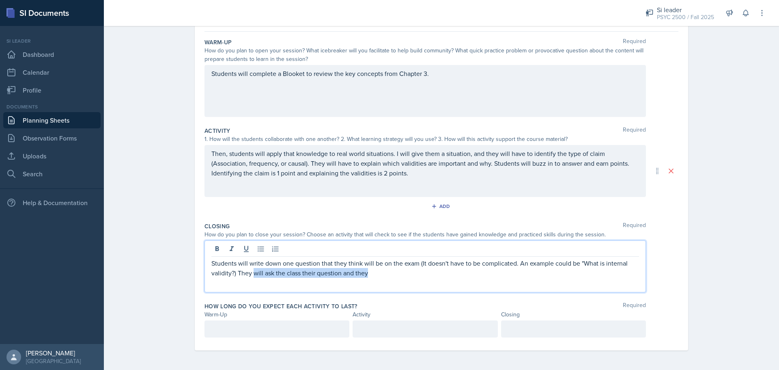
drag, startPoint x: 374, startPoint y: 274, endPoint x: 250, endPoint y: 277, distance: 124.6
click at [250, 277] on p "Students will write down one question that they think will be on the exam (It d…" at bounding box center [425, 267] width 428 height 19
click at [353, 275] on p "Students will write down one question that they think will be on the exam (It d…" at bounding box center [425, 267] width 428 height 19
click at [354, 275] on p "Students will write down one question that they think will be on the exam (It d…" at bounding box center [425, 267] width 428 height 19
click at [361, 272] on p "Students will write down one question that they think will be on the exam (It d…" at bounding box center [425, 267] width 428 height 19
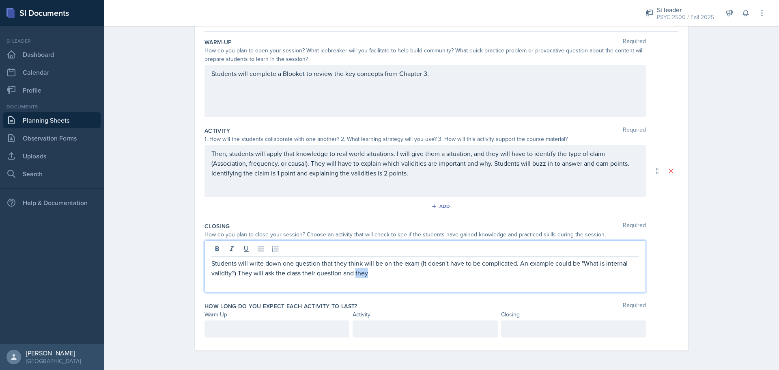
click at [361, 272] on p "Students will write down one question that they think will be on the exam (It d…" at bounding box center [425, 267] width 428 height 19
click at [393, 269] on p "Students will write down one question that they think will be on the exam (It d…" at bounding box center [425, 267] width 428 height 19
click at [376, 276] on p "Students will write down one question that they think will be on the exam (It d…" at bounding box center [425, 267] width 428 height 19
click at [343, 278] on div "Students will write down one question that they think will be on the exam (It d…" at bounding box center [424, 266] width 441 height 52
click at [292, 275] on p "Students will write down one question that they think will be on the exam (It d…" at bounding box center [425, 267] width 428 height 19
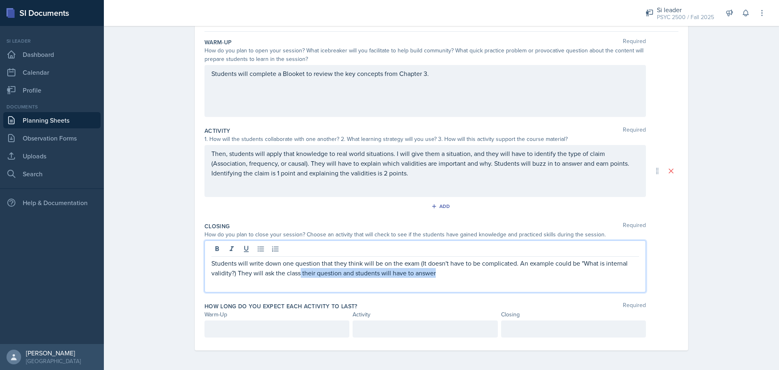
drag, startPoint x: 298, startPoint y: 272, endPoint x: 457, endPoint y: 277, distance: 159.5
click at [457, 277] on p "Students will write down one question that they think will be on the exam (It d…" at bounding box center [425, 267] width 428 height 19
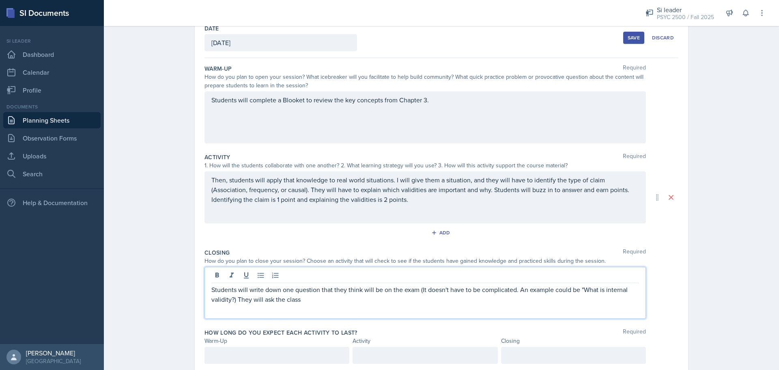
scroll to position [32, 0]
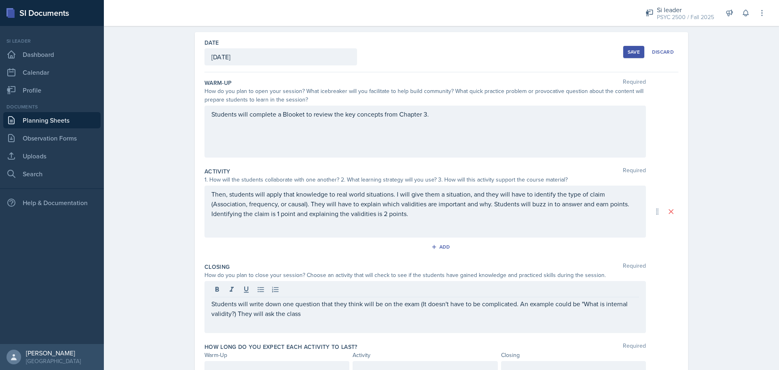
drag, startPoint x: 308, startPoint y: 319, endPoint x: 237, endPoint y: 314, distance: 71.6
click at [245, 313] on div "Students will write down one question that they think will be on the exam (It d…" at bounding box center [424, 307] width 441 height 52
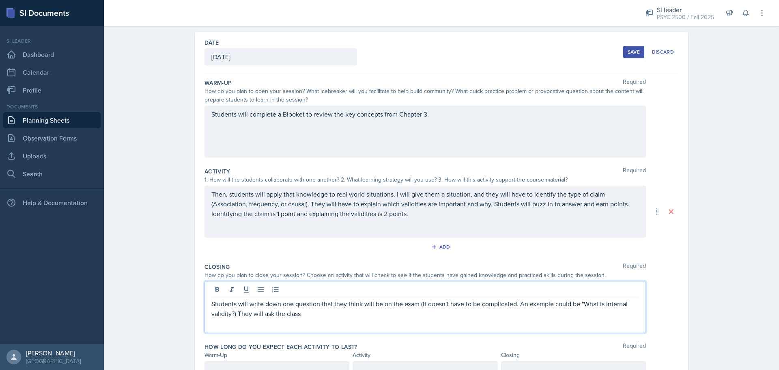
drag, startPoint x: 236, startPoint y: 314, endPoint x: 306, endPoint y: 314, distance: 70.6
click at [306, 314] on p "Students will write down one question that they think will be on the exam (It d…" at bounding box center [425, 308] width 428 height 19
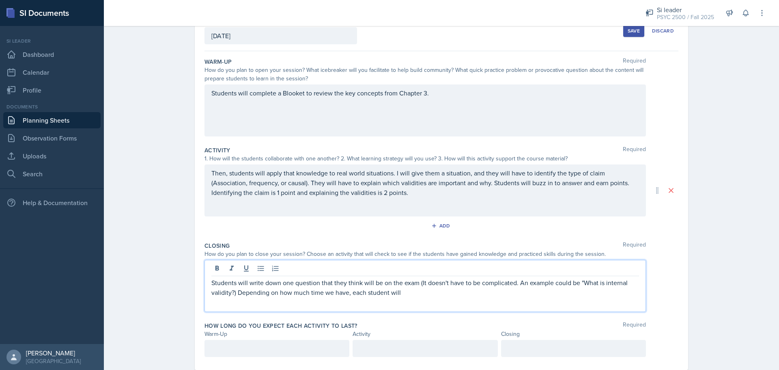
scroll to position [72, 0]
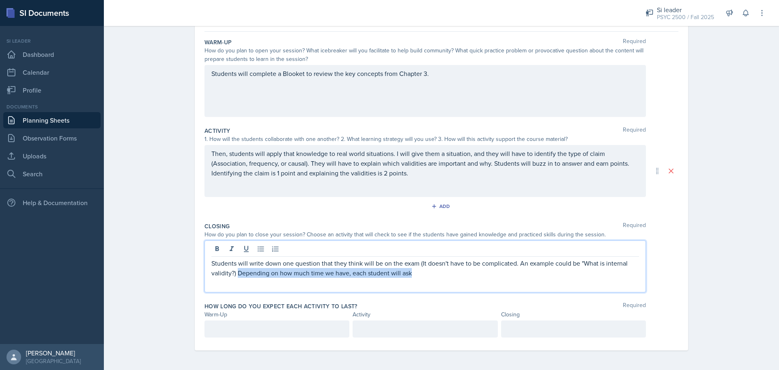
drag, startPoint x: 413, startPoint y: 271, endPoint x: 234, endPoint y: 274, distance: 178.5
click at [234, 274] on p "Students will write down one question that they think will be on the exam (It d…" at bounding box center [425, 267] width 428 height 19
click at [428, 271] on p "Students will write down one question that they think will be on the exam (It d…" at bounding box center [425, 267] width 428 height 19
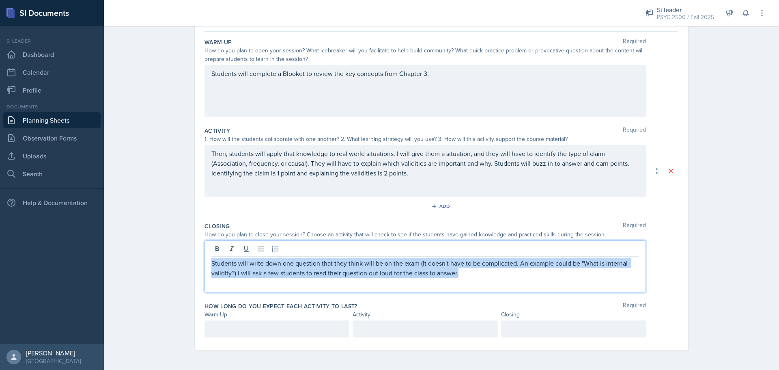
click at [428, 271] on p "Students will write down one question that they think will be on the exam (It d…" at bounding box center [425, 267] width 428 height 19
click at [362, 275] on p "Students will write down one question that they think will be on the exam (It d…" at bounding box center [425, 267] width 428 height 19
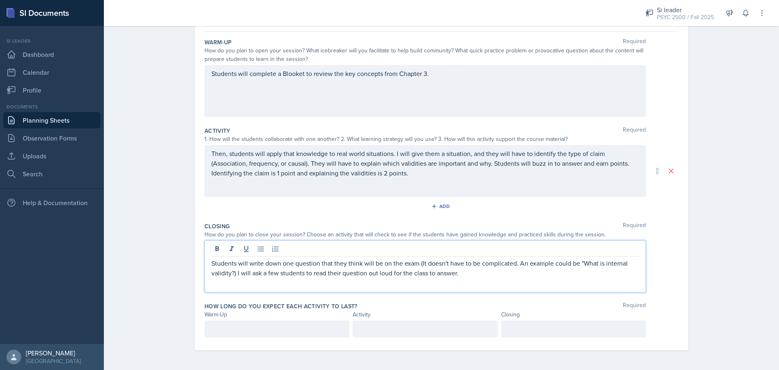
click at [437, 269] on p "Students will write down one question that they think will be on the exam (It d…" at bounding box center [425, 267] width 428 height 19
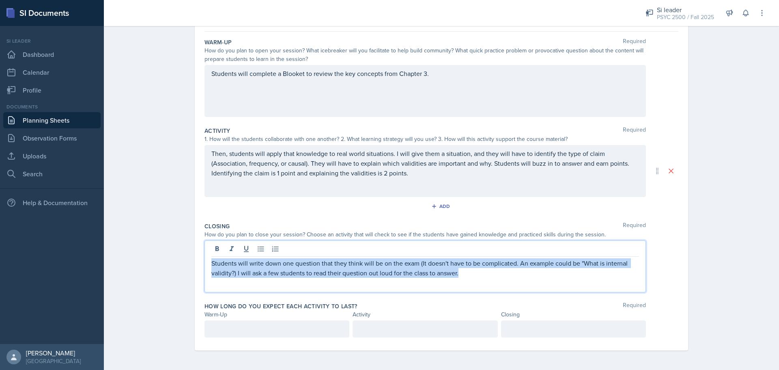
click at [437, 269] on p "Students will write down one question that they think will be on the exam (It d…" at bounding box center [425, 267] width 428 height 19
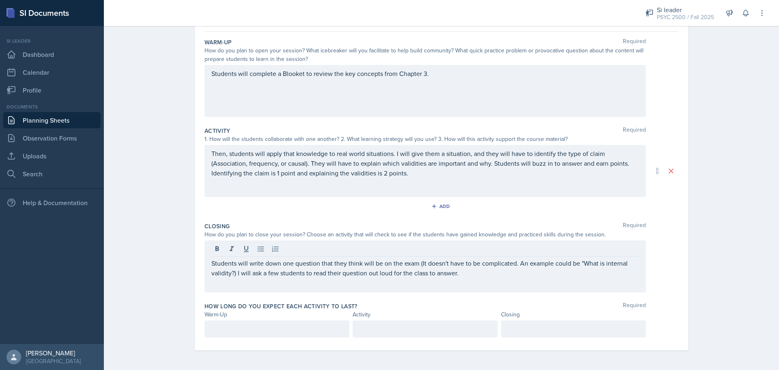
click at [471, 281] on div "Students will write down one question that they think will be on the exam (It d…" at bounding box center [424, 266] width 441 height 52
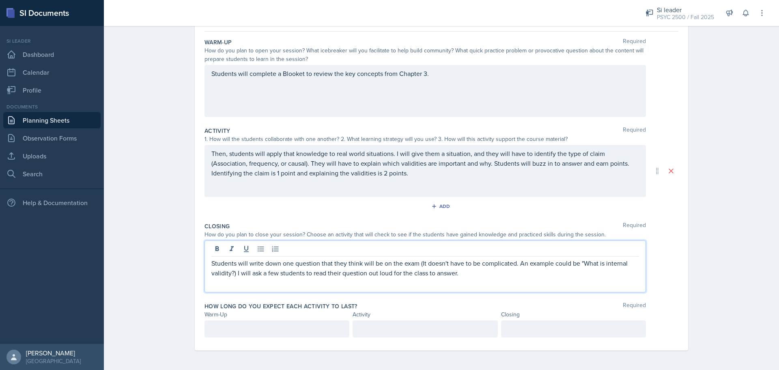
click at [392, 179] on div "Then, students will apply that knowledge to real world situations. I will give …" at bounding box center [424, 171] width 441 height 52
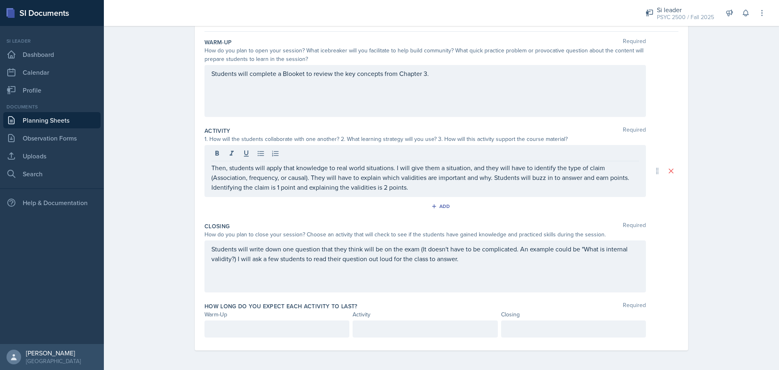
click at [459, 266] on div "Students will write down one question that they think will be on the exam (It d…" at bounding box center [424, 266] width 441 height 52
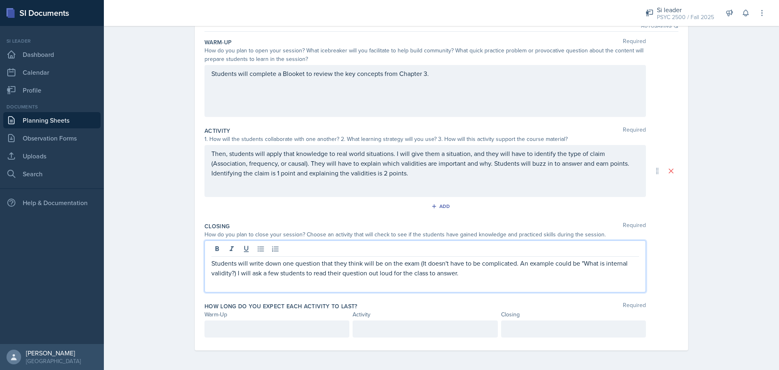
click at [461, 279] on div "Students will write down one question that they think will be on the exam (It d…" at bounding box center [424, 266] width 441 height 52
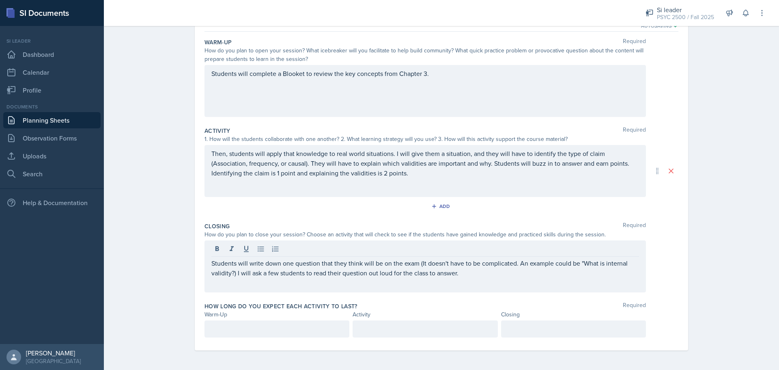
click at [745, 237] on div "Planning Sheets [DATE] Planning Sheet Date [DATE] [DATE] 27 28 29 30 31 1 2 3 4…" at bounding box center [441, 160] width 675 height 420
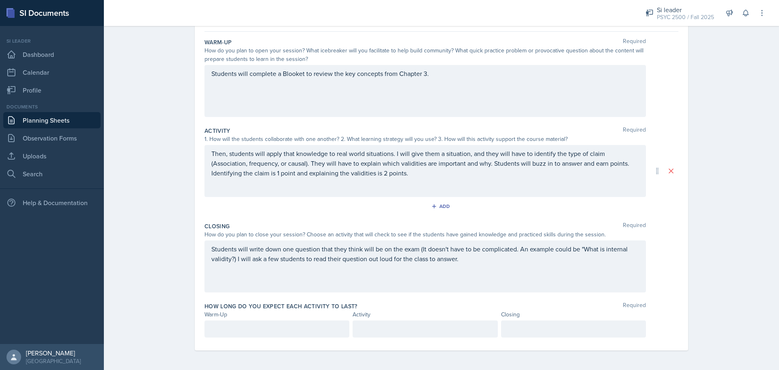
click at [316, 89] on div "Students will complete a Blooket to review the key concepts from Chapter 3." at bounding box center [424, 91] width 441 height 52
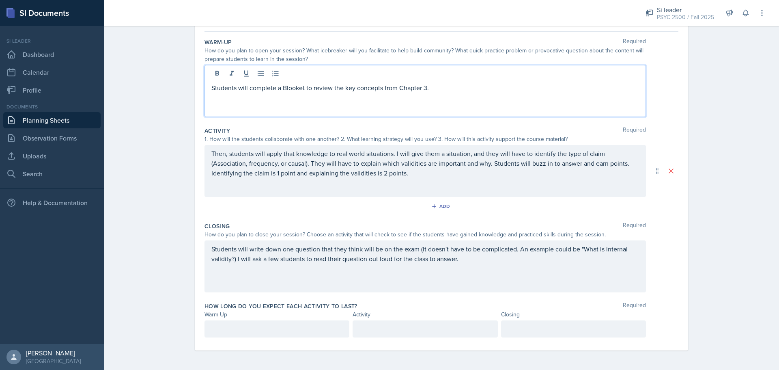
click at [435, 90] on p "Students will complete a Blooket to review the key concepts from Chapter 3." at bounding box center [425, 88] width 428 height 10
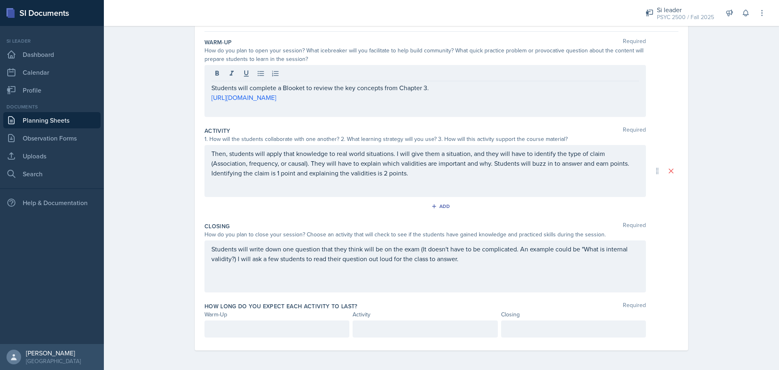
click at [431, 86] on p "Students will complete a Blooket to review the key concepts from Chapter 3." at bounding box center [425, 88] width 428 height 10
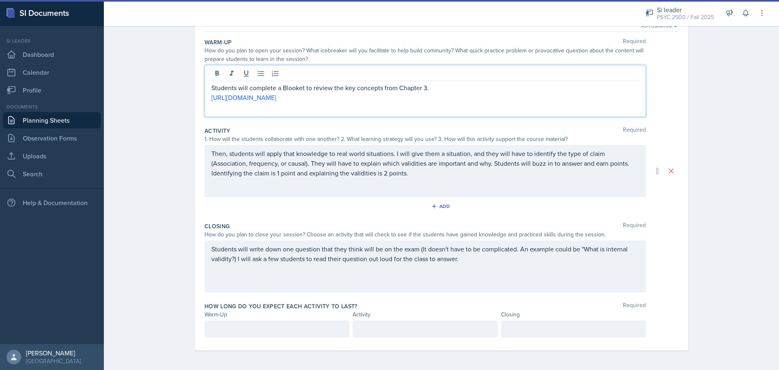
click at [373, 157] on div "Then, students will apply that knowledge to real world situations. I will give …" at bounding box center [424, 171] width 441 height 52
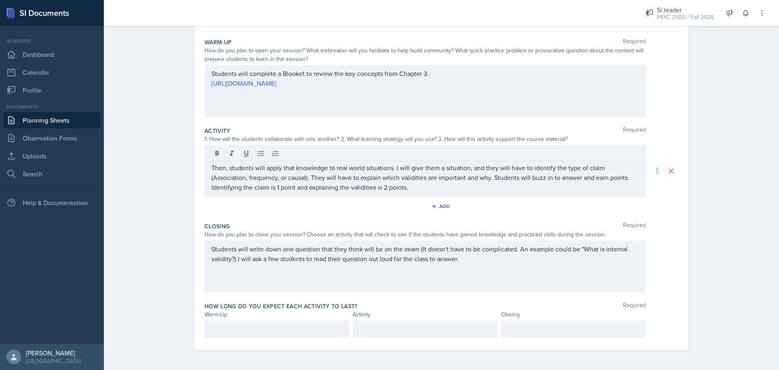
click at [345, 275] on div "Students will write down one question that they think will be on the exam (It d…" at bounding box center [424, 266] width 441 height 52
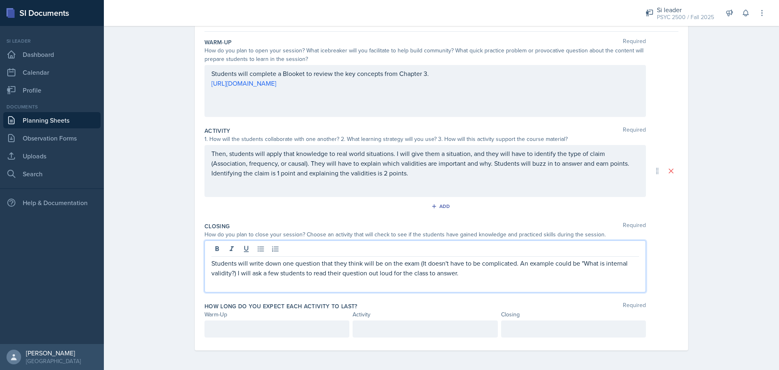
click at [340, 283] on div "Students will write down one question that they think will be on the exam (It d…" at bounding box center [424, 266] width 441 height 52
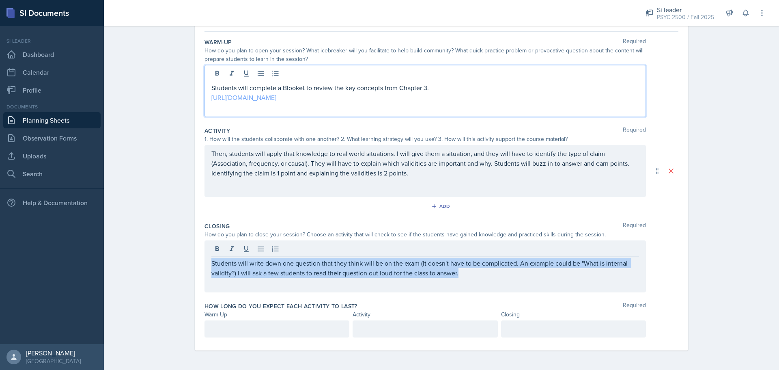
drag, startPoint x: 396, startPoint y: 84, endPoint x: 324, endPoint y: 96, distance: 73.6
click at [324, 96] on p "[URL][DOMAIN_NAME]" at bounding box center [425, 97] width 428 height 10
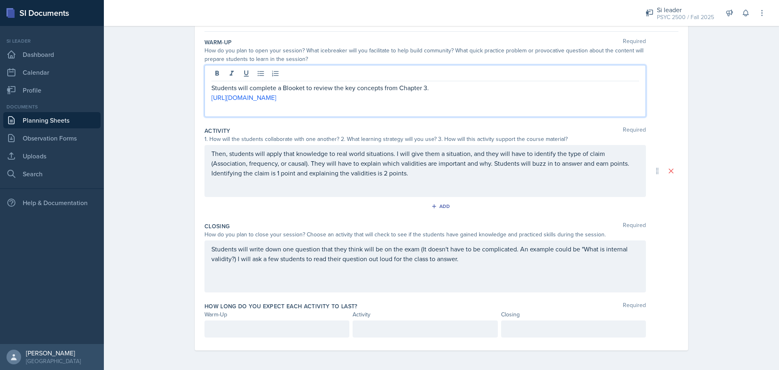
click at [401, 97] on p "[URL][DOMAIN_NAME]" at bounding box center [425, 97] width 428 height 10
drag, startPoint x: 401, startPoint y: 97, endPoint x: 233, endPoint y: 94, distance: 168.4
click at [233, 94] on p "[URL][DOMAIN_NAME]" at bounding box center [425, 97] width 428 height 10
click at [424, 103] on div "Students will complete a Blooket to review the key concepts from Chapter 3. [UR…" at bounding box center [424, 91] width 441 height 52
click at [242, 325] on p at bounding box center [276, 329] width 131 height 10
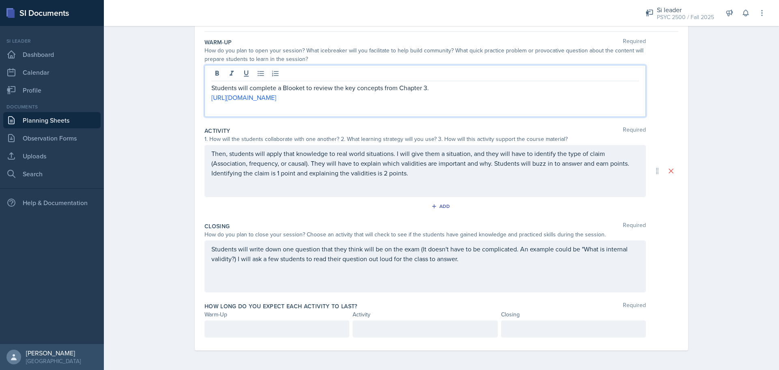
scroll to position [86, 0]
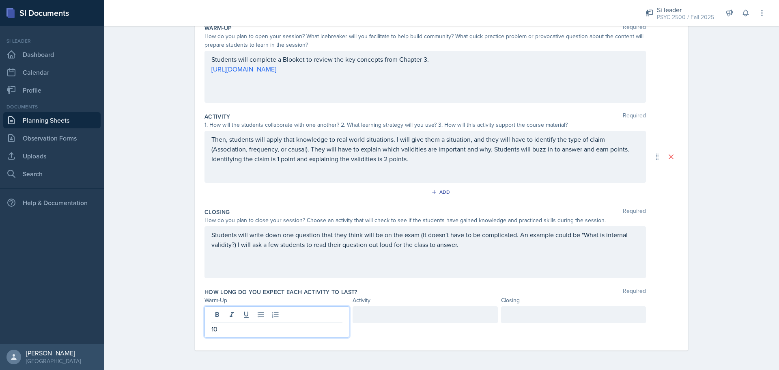
click at [406, 333] on div at bounding box center [425, 321] width 145 height 31
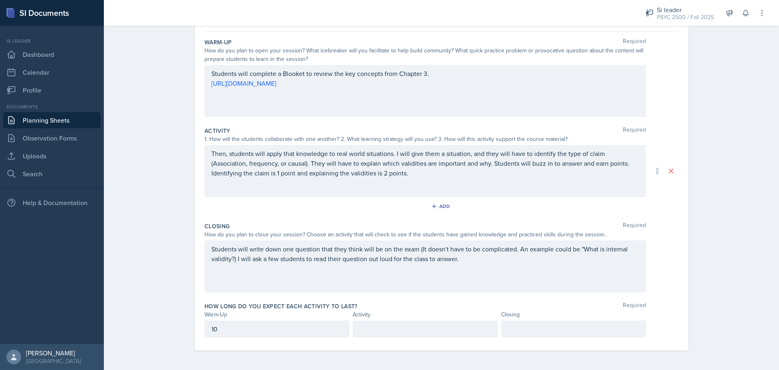
click at [407, 331] on p at bounding box center [424, 329] width 131 height 10
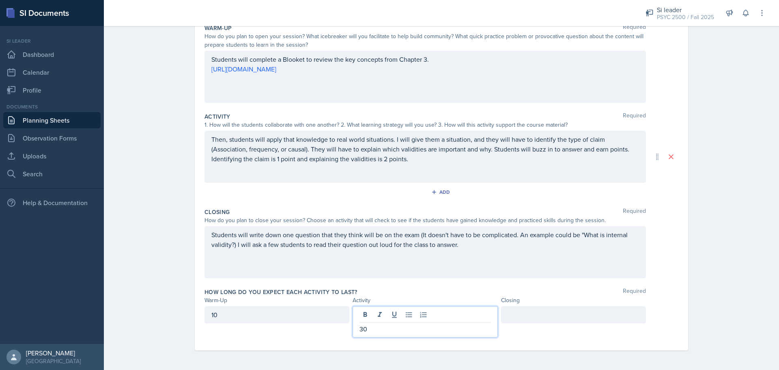
click at [512, 315] on div at bounding box center [573, 314] width 145 height 17
click at [681, 297] on div "Date [DATE] [DATE] 27 28 29 30 31 1 2 3 4 5 6 7 8 9 10 11 12 13 14 15 16 17 18 …" at bounding box center [441, 163] width 493 height 373
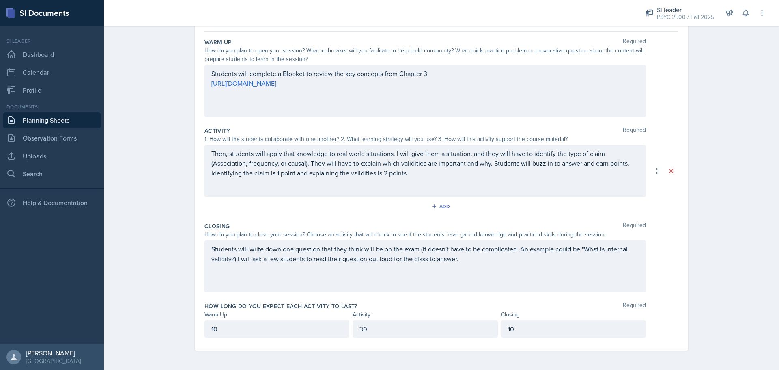
scroll to position [0, 0]
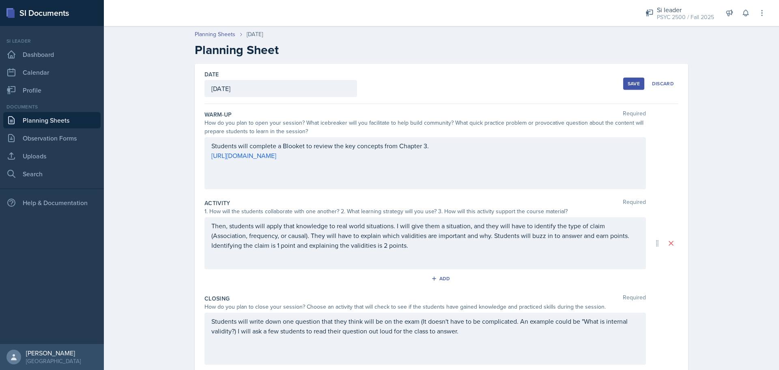
click at [635, 86] on div "Save" at bounding box center [634, 83] width 12 height 6
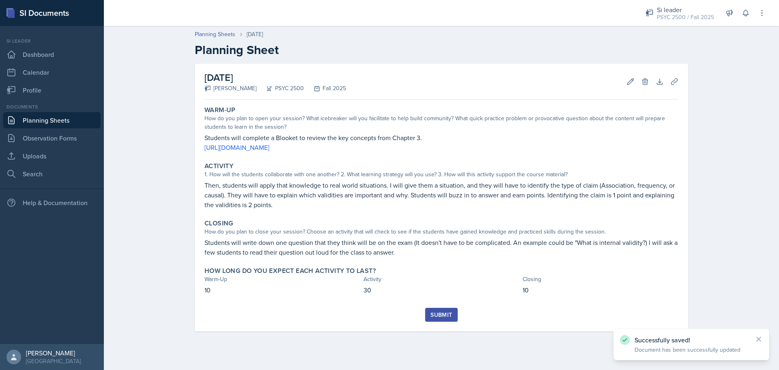
click at [35, 117] on link "Planning Sheets" at bounding box center [51, 120] width 97 height 16
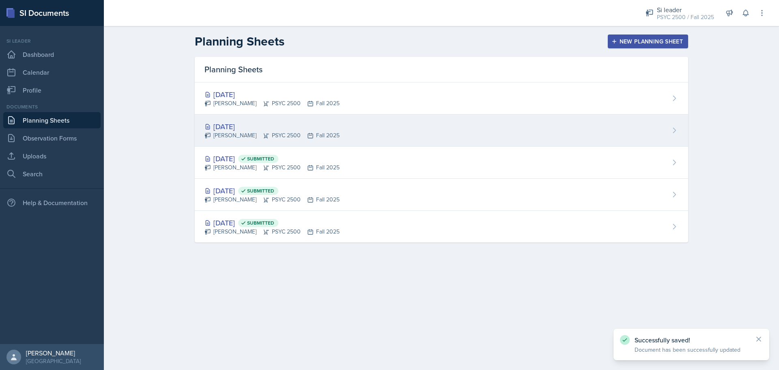
click at [269, 138] on icon at bounding box center [266, 135] width 6 height 6
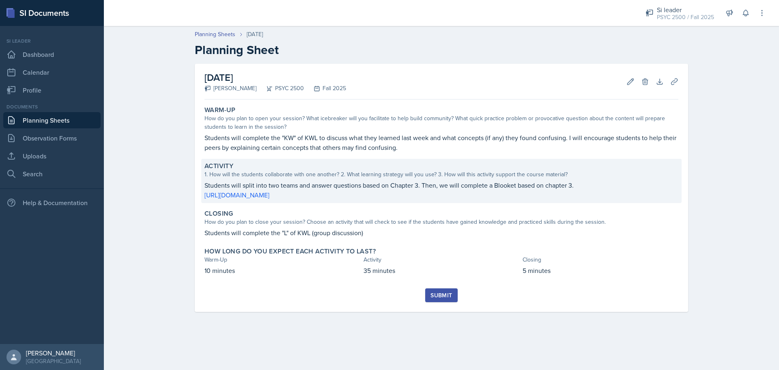
click at [457, 189] on p "Students will split into two teams and answer questions based on Chapter 3. The…" at bounding box center [441, 185] width 474 height 10
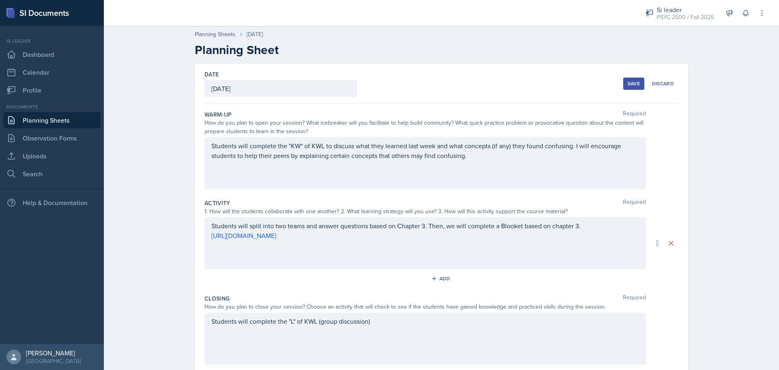
click at [566, 229] on div "Students will split into two teams and answer questions based on Chapter 3. The…" at bounding box center [424, 243] width 441 height 52
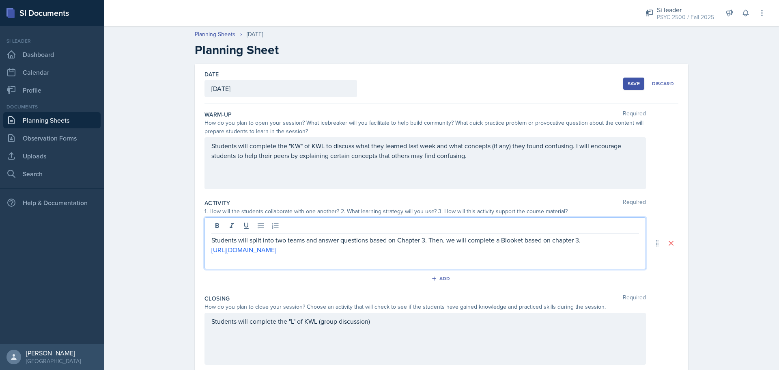
click at [569, 241] on p "Students will split into two teams and answer questions based on Chapter 3. The…" at bounding box center [425, 240] width 428 height 10
click at [570, 241] on p "Students will split into two teams and answer questions based on Chapter 3. The…" at bounding box center [425, 240] width 428 height 10
click at [571, 241] on p "Students will split into two teams and answer questions based on Chapter 3. The…" at bounding box center [425, 240] width 428 height 10
click at [576, 239] on p "Students will split into two teams and answer questions based on Chapter 3. The…" at bounding box center [425, 240] width 428 height 10
click at [474, 260] on div "Students will split into two teams and answer questions based on Chapter 3. The…" at bounding box center [424, 243] width 441 height 52
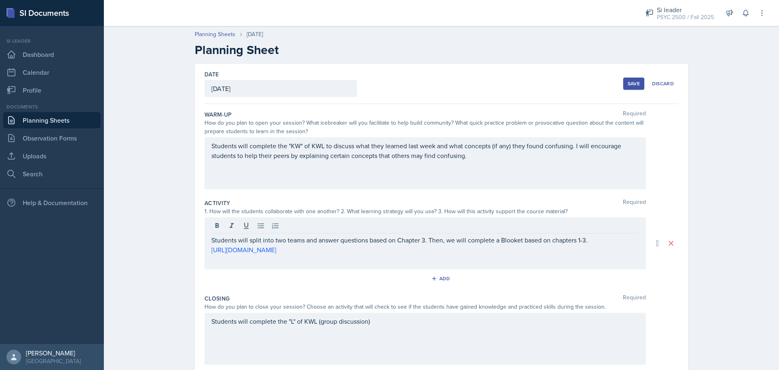
click at [474, 260] on div "Students will split into two teams and answer questions based on Chapter 3. The…" at bounding box center [424, 243] width 441 height 52
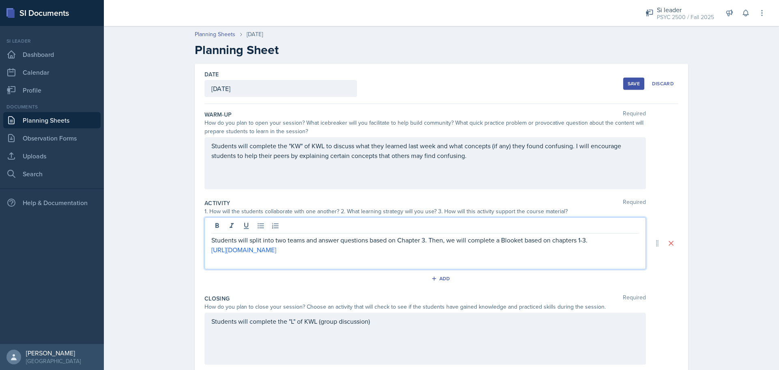
click at [461, 247] on p "[URL][DOMAIN_NAME]" at bounding box center [425, 250] width 428 height 10
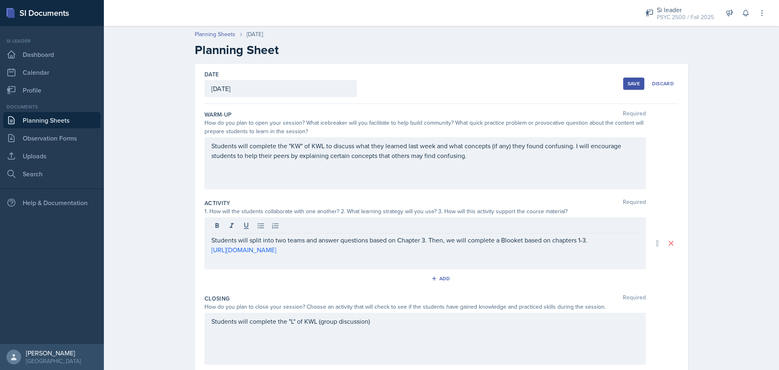
click at [737, 258] on div "Planning Sheets [DATE] Planning Sheet Date [DATE] [DATE] 27 28 29 30 31 1 2 3 4…" at bounding box center [441, 232] width 675 height 420
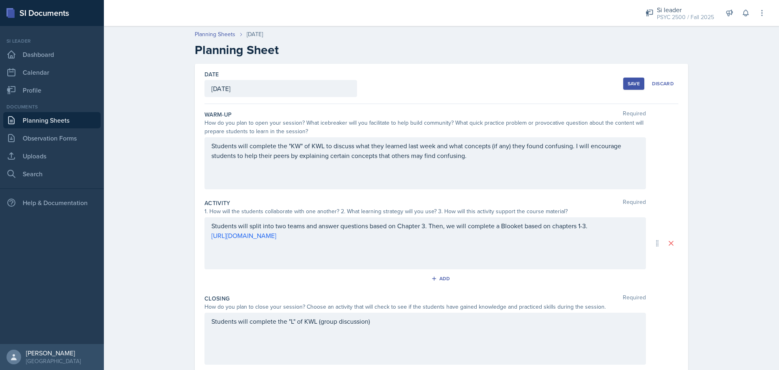
click at [633, 84] on div "Save" at bounding box center [634, 83] width 12 height 6
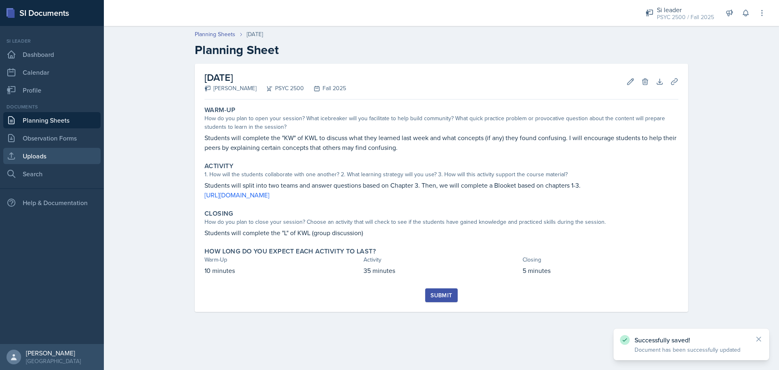
click at [43, 152] on link "Uploads" at bounding box center [51, 156] width 97 height 16
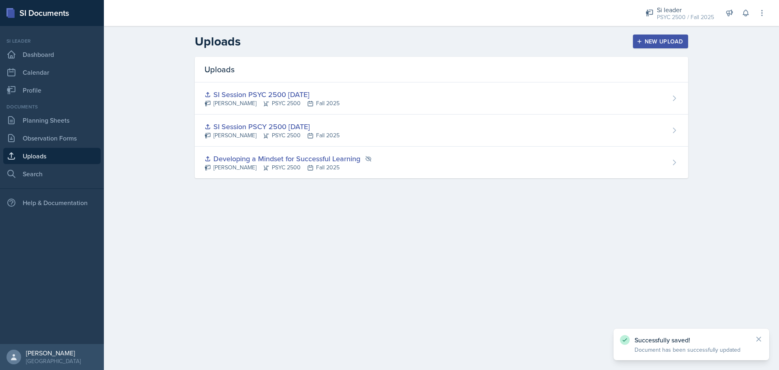
click at [662, 39] on div "New Upload" at bounding box center [660, 41] width 45 height 6
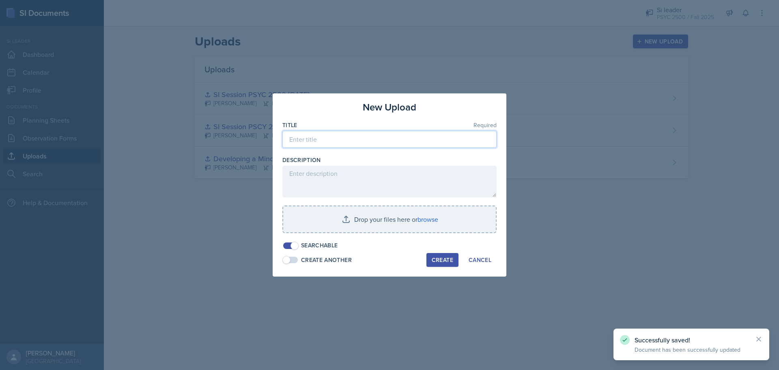
click at [307, 145] on input at bounding box center [389, 139] width 214 height 17
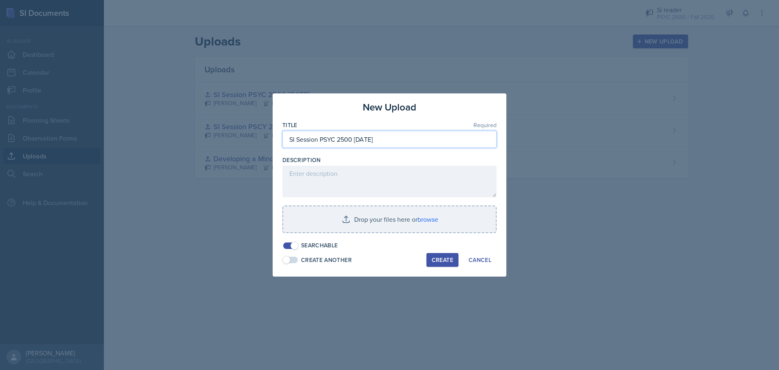
type input "SI Session PSYC 2500 [DATE]"
click at [427, 141] on input "SI Session PSYC 2500 [DATE]" at bounding box center [389, 139] width 214 height 17
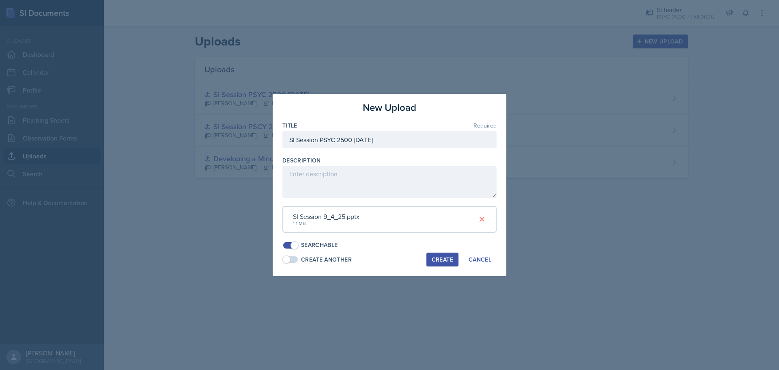
click at [443, 256] on div "Create" at bounding box center [443, 259] width 22 height 6
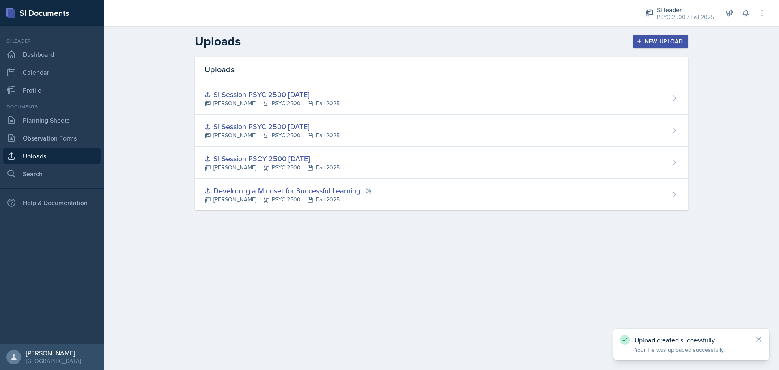
click at [663, 37] on button "New Upload" at bounding box center [661, 41] width 56 height 14
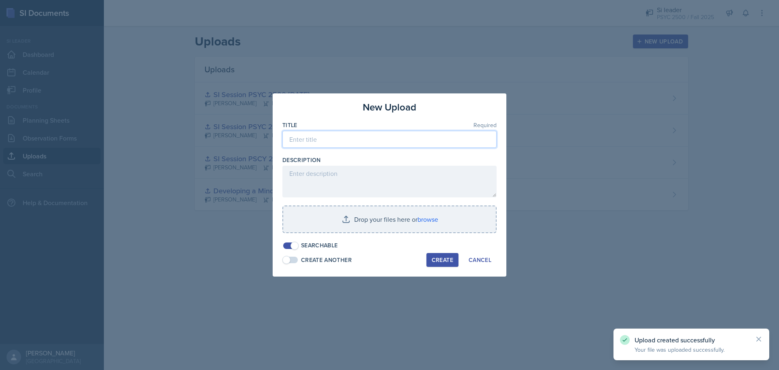
click at [363, 136] on input at bounding box center [389, 139] width 214 height 17
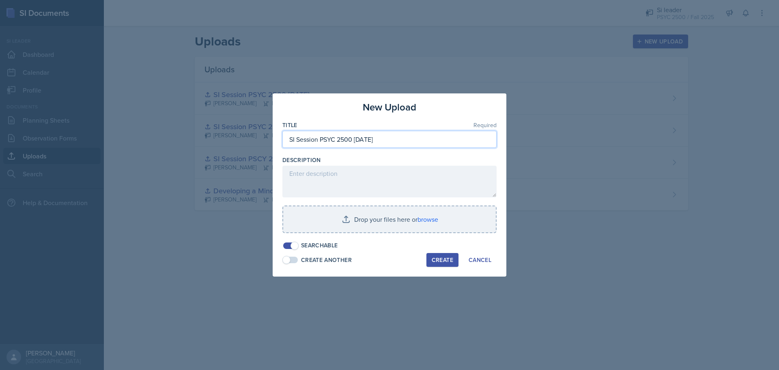
type input "SI Session PSYC 2500 [DATE]"
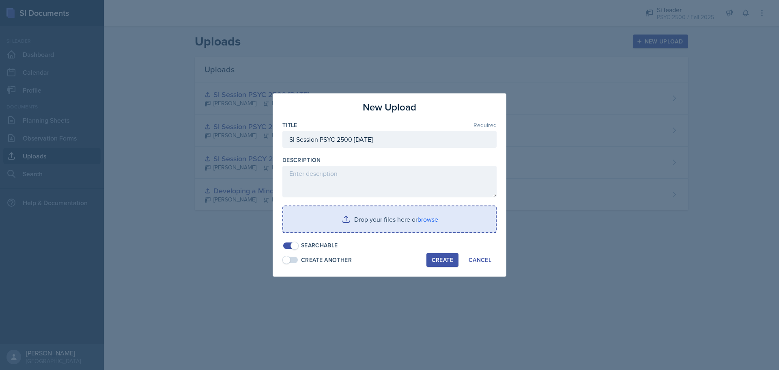
click at [428, 218] on input "file" at bounding box center [389, 219] width 213 height 26
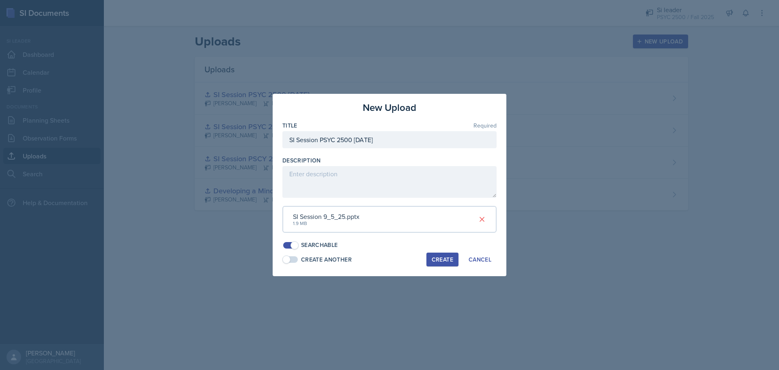
click at [447, 254] on button "Create" at bounding box center [442, 259] width 32 height 14
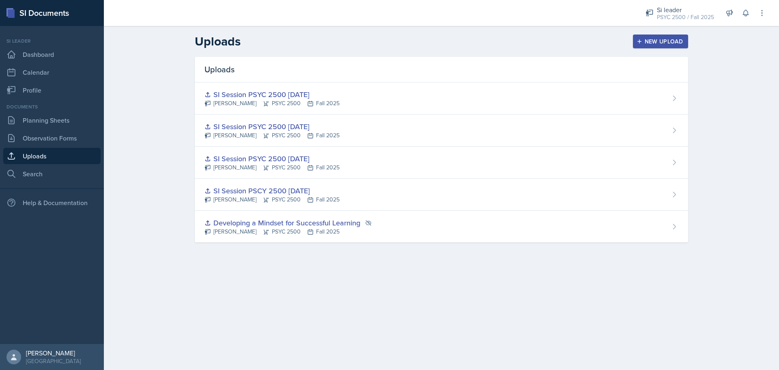
click at [613, 34] on header "Uploads New Upload" at bounding box center [441, 41] width 675 height 31
click at [53, 120] on link "Planning Sheets" at bounding box center [51, 120] width 97 height 16
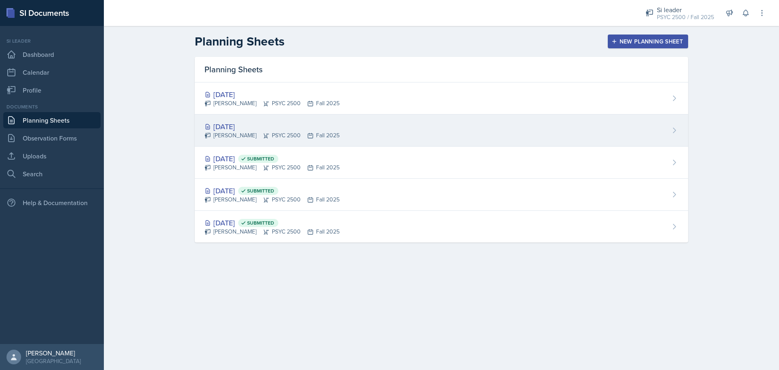
click at [334, 141] on div "[DATE] [PERSON_NAME] PSYC 2500 Fall 2025" at bounding box center [441, 130] width 493 height 32
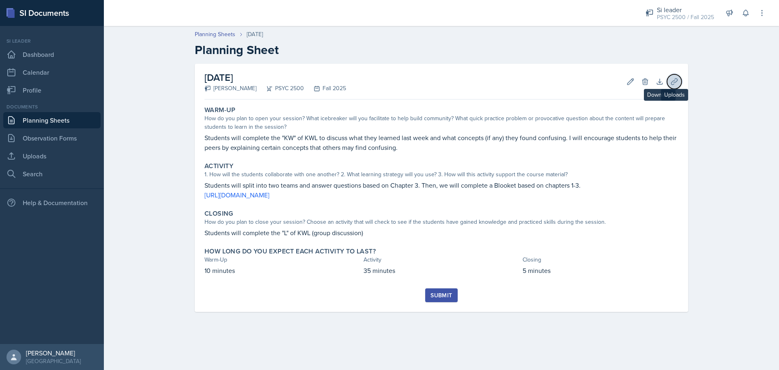
click at [672, 77] on icon at bounding box center [674, 81] width 8 height 8
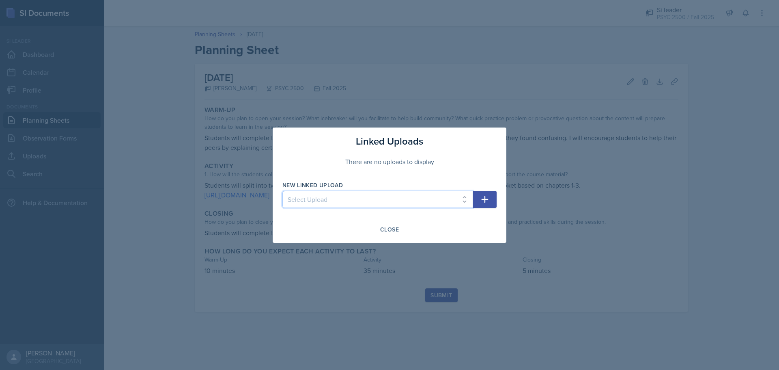
click at [379, 196] on select "Select Upload Developing a Mindset for Successful Learning SI Session PSCY 2500…" at bounding box center [377, 199] width 191 height 17
select select "737de805-547f-48eb-8c04-80a4836ef1cd"
click at [282, 191] on select "Select Upload Developing a Mindset for Successful Learning SI Session PSCY 2500…" at bounding box center [377, 199] width 191 height 17
click at [481, 195] on icon "button" at bounding box center [485, 199] width 10 height 10
select select
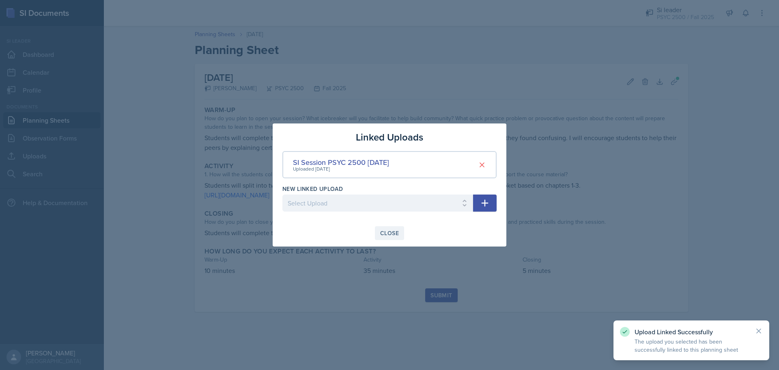
click at [396, 235] on div "Close" at bounding box center [389, 233] width 19 height 6
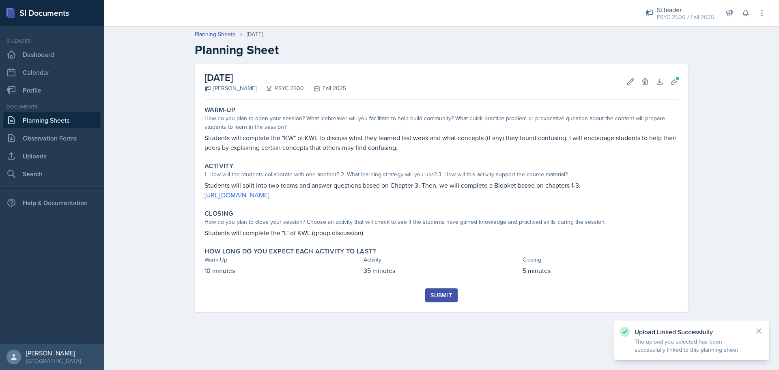
click at [443, 294] on div "Submit" at bounding box center [441, 295] width 22 height 6
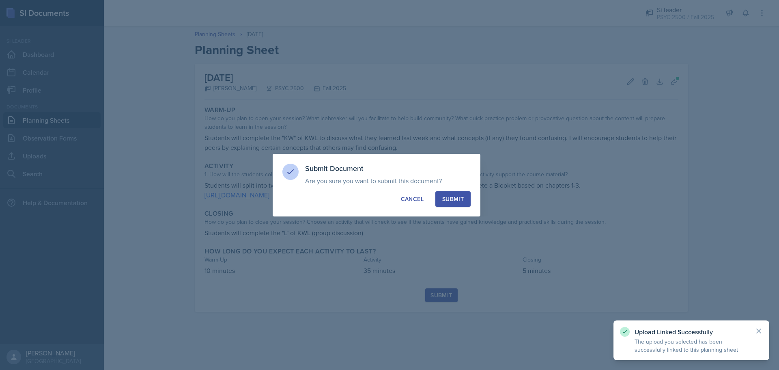
click at [450, 196] on div "Submit" at bounding box center [453, 199] width 22 height 8
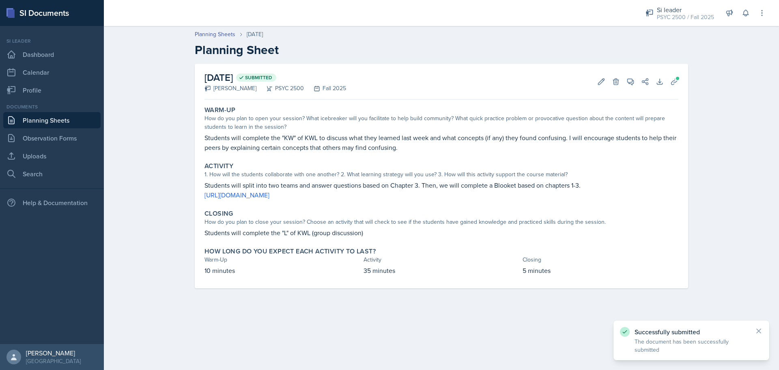
click at [52, 112] on div "Documents Planning Sheets Observation Forms Uploads Search" at bounding box center [51, 142] width 97 height 79
click at [58, 119] on link "Planning Sheets" at bounding box center [51, 120] width 97 height 16
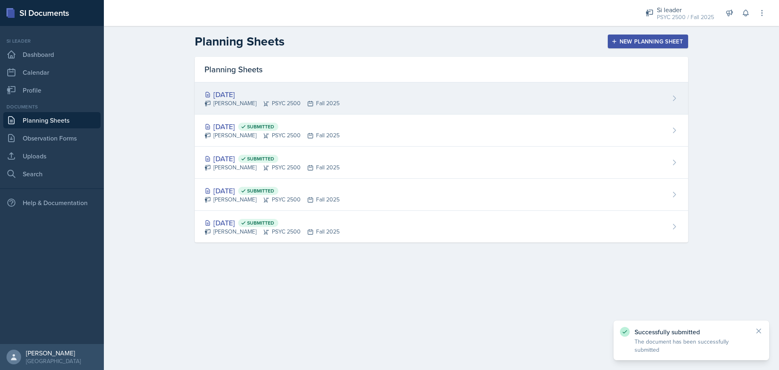
click at [313, 104] on div "[PERSON_NAME] PSYC 2500 Fall 2025" at bounding box center [271, 103] width 135 height 9
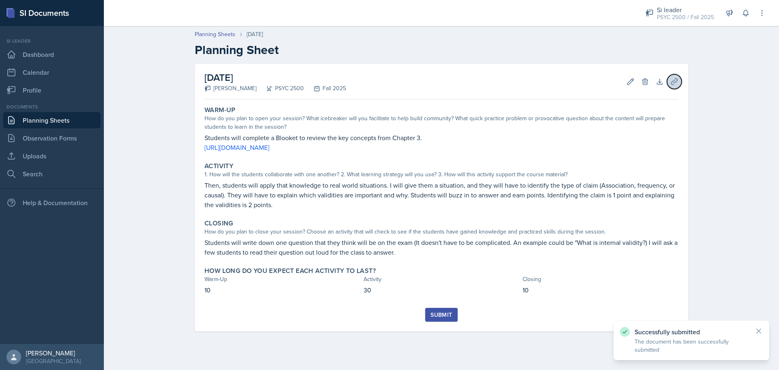
click at [678, 85] on button "Uploads" at bounding box center [674, 81] width 15 height 15
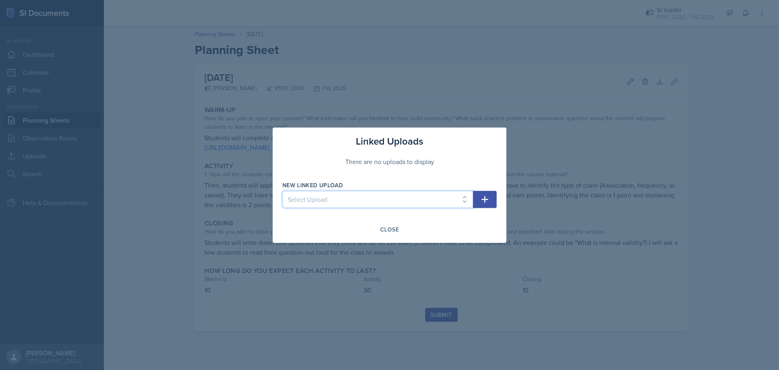
click at [403, 196] on select "Select Upload Developing a Mindset for Successful Learning SI Session PSCY 2500…" at bounding box center [377, 199] width 191 height 17
select select "3c446db2-1165-4f54-bb20-74dc77153a33"
click at [282, 191] on select "Select Upload Developing a Mindset for Successful Learning SI Session PSCY 2500…" at bounding box center [377, 199] width 191 height 17
click at [485, 198] on icon "button" at bounding box center [485, 199] width 7 height 7
select select
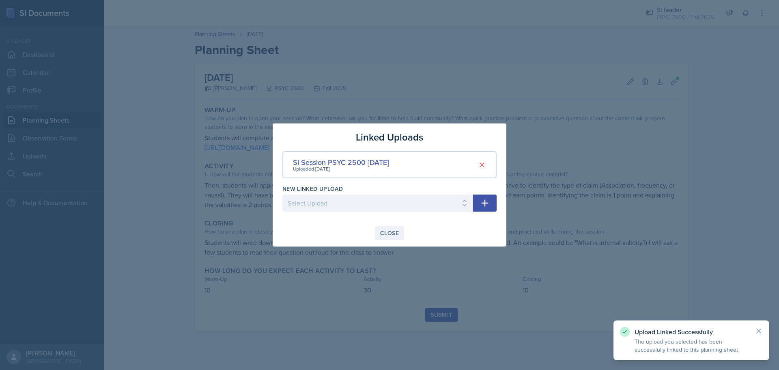
click at [390, 232] on div "Close" at bounding box center [389, 233] width 19 height 6
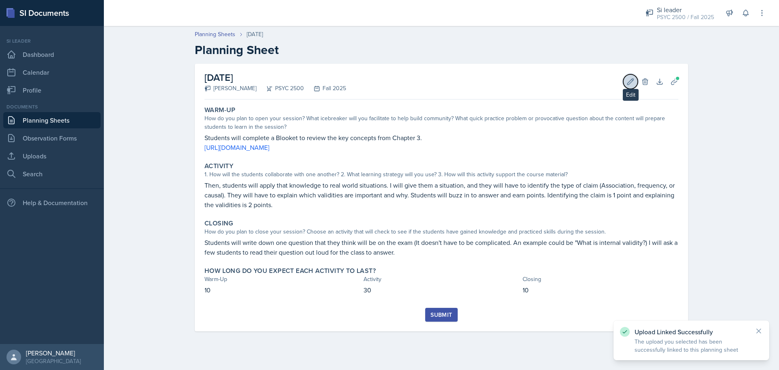
click at [632, 79] on icon at bounding box center [630, 81] width 8 height 8
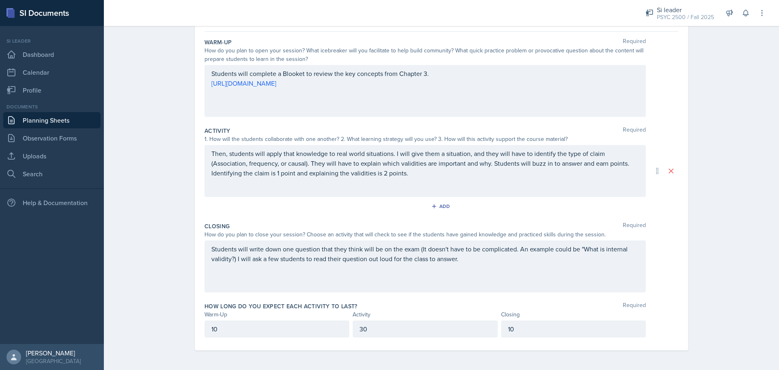
click at [223, 332] on p "10" at bounding box center [276, 329] width 131 height 10
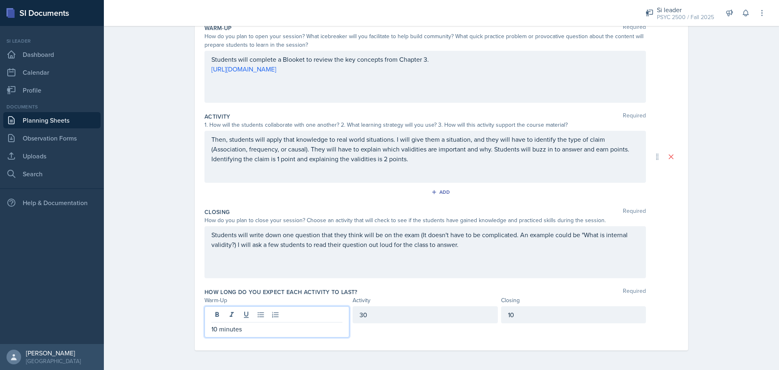
click at [385, 318] on div "30" at bounding box center [425, 314] width 145 height 17
click at [521, 314] on div "10" at bounding box center [573, 314] width 145 height 17
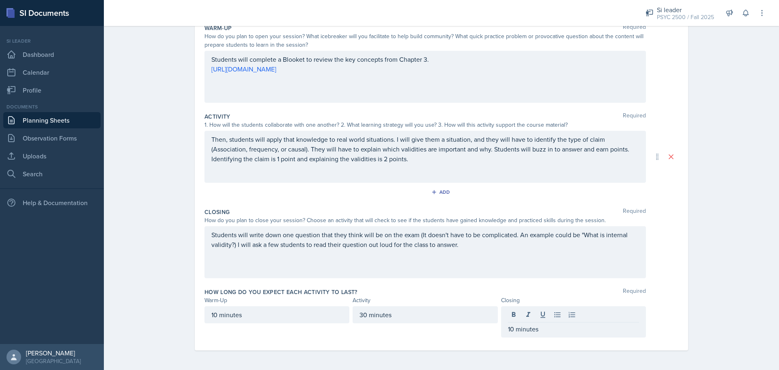
click at [725, 286] on div "Planning Sheets [DATE] Planning Sheet Date [DATE] [DATE] 27 28 29 30 31 1 2 3 4…" at bounding box center [441, 152] width 675 height 434
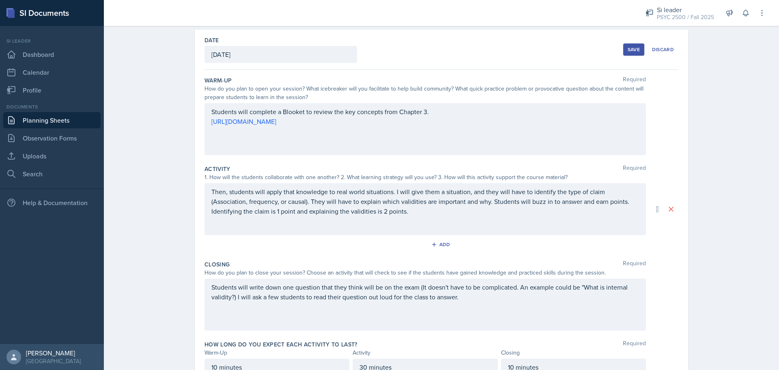
scroll to position [0, 0]
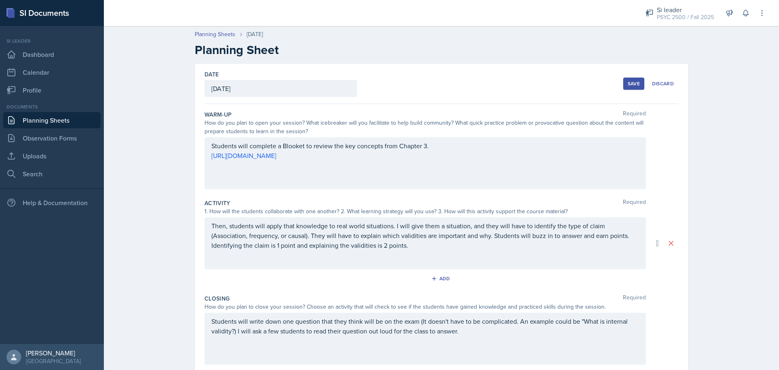
click at [630, 76] on div "Save Discard" at bounding box center [650, 83] width 55 height 19
click at [637, 89] on button "Save" at bounding box center [633, 83] width 21 height 12
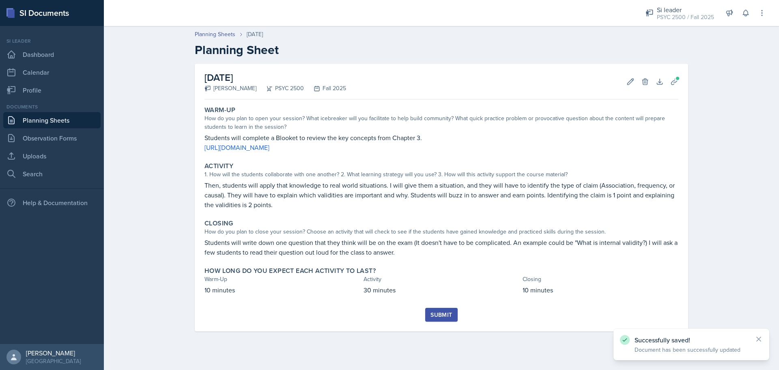
click at [432, 314] on div "Submit" at bounding box center [441, 314] width 22 height 6
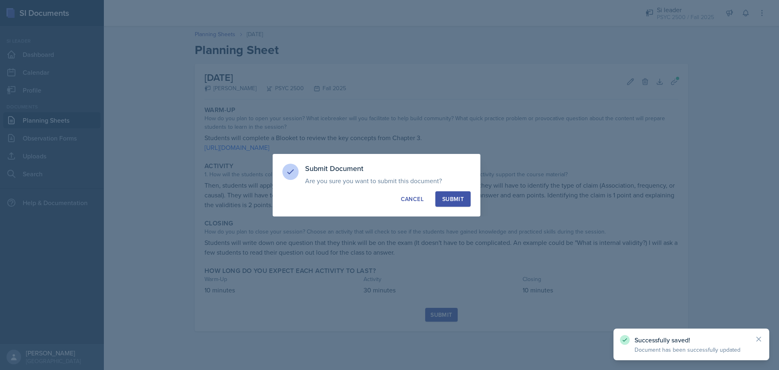
click at [466, 205] on button "Submit" at bounding box center [452, 198] width 35 height 15
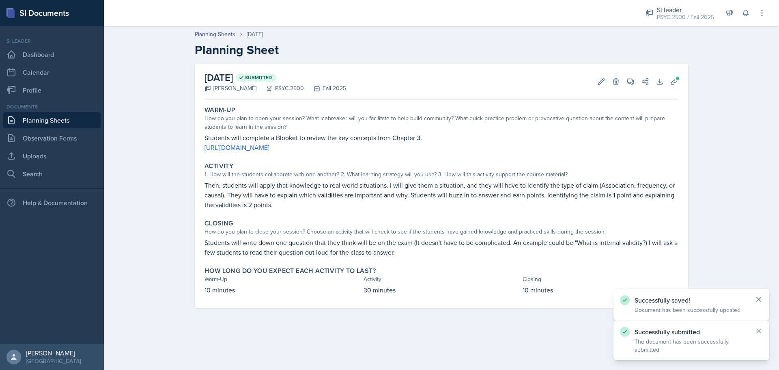
click at [759, 295] on icon at bounding box center [759, 299] width 8 height 8
click at [758, 331] on icon at bounding box center [759, 331] width 4 height 4
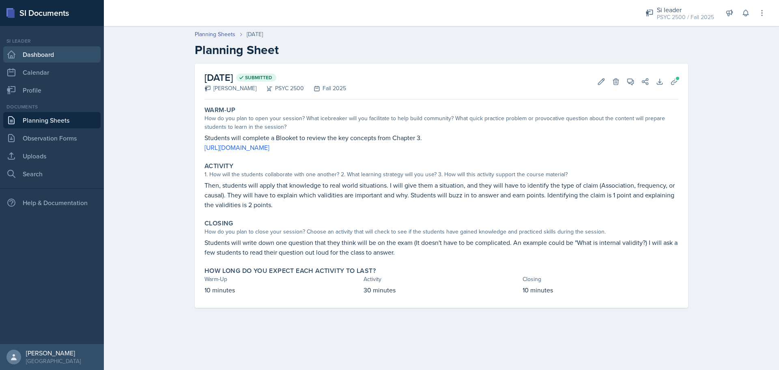
click at [30, 52] on link "Dashboard" at bounding box center [51, 54] width 97 height 16
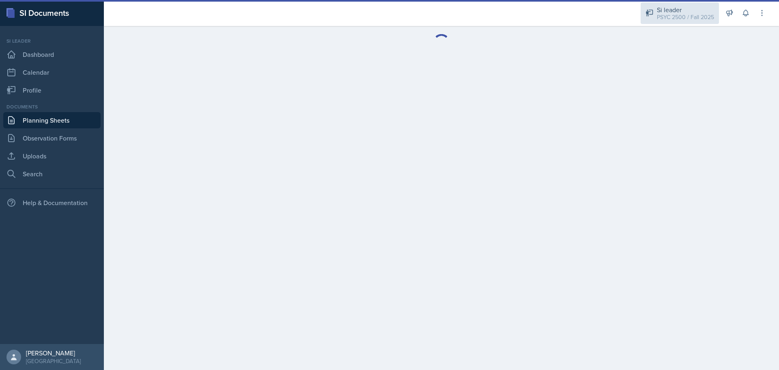
click at [678, 8] on div "Si leader" at bounding box center [685, 10] width 57 height 10
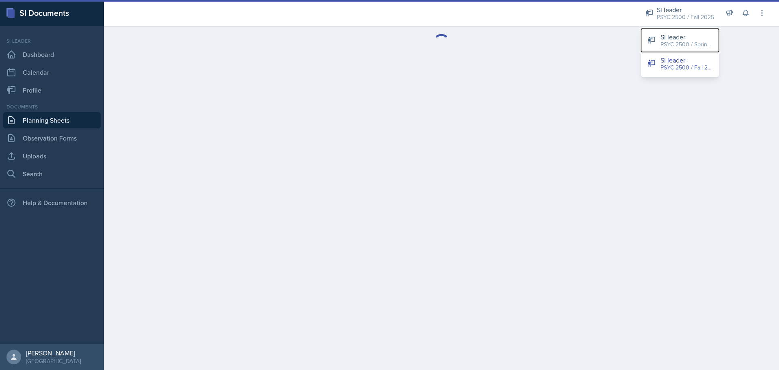
click at [670, 40] on div "PSYC 2500 / Spring 2025" at bounding box center [686, 44] width 52 height 9
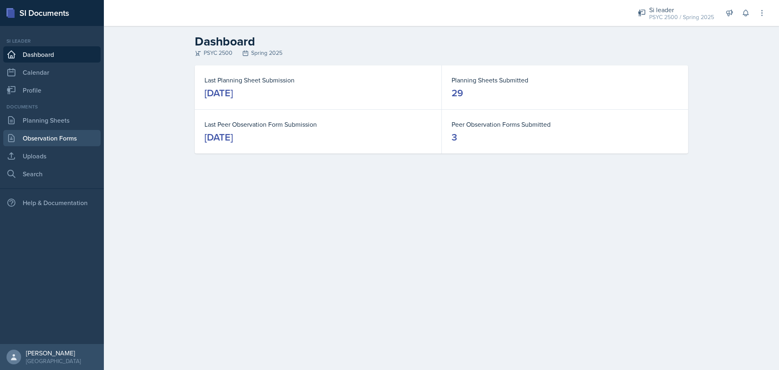
click at [49, 134] on link "Observation Forms" at bounding box center [51, 138] width 97 height 16
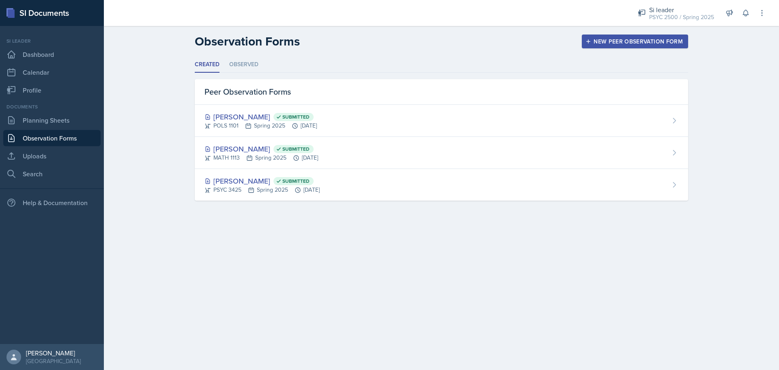
click at [54, 111] on div "Documents Planning Sheets Observation Forms Uploads Search" at bounding box center [51, 142] width 97 height 79
click at [58, 120] on link "Planning Sheets" at bounding box center [51, 120] width 97 height 16
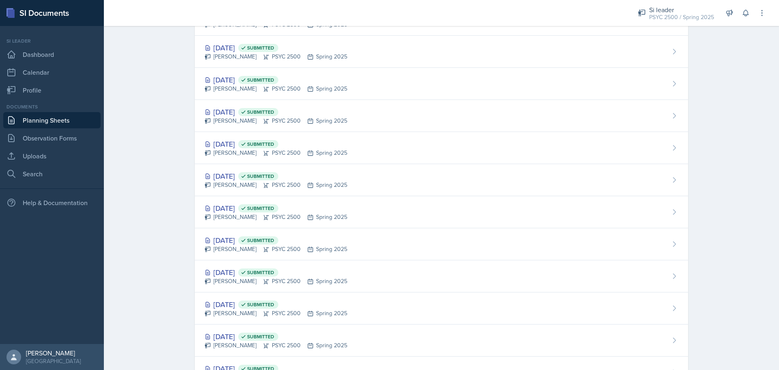
scroll to position [693, 0]
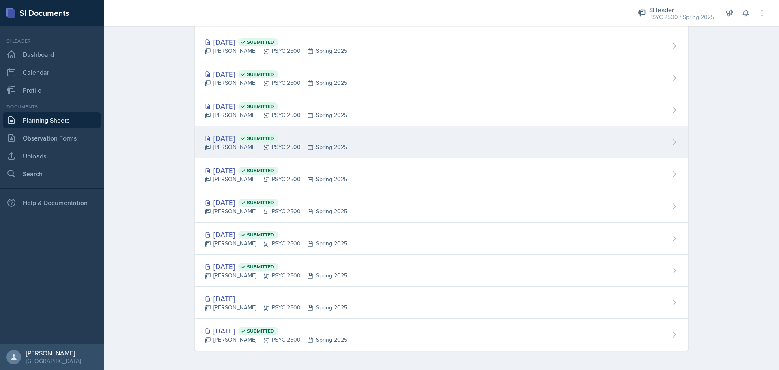
click at [274, 137] on span "Submitted" at bounding box center [260, 138] width 27 height 6
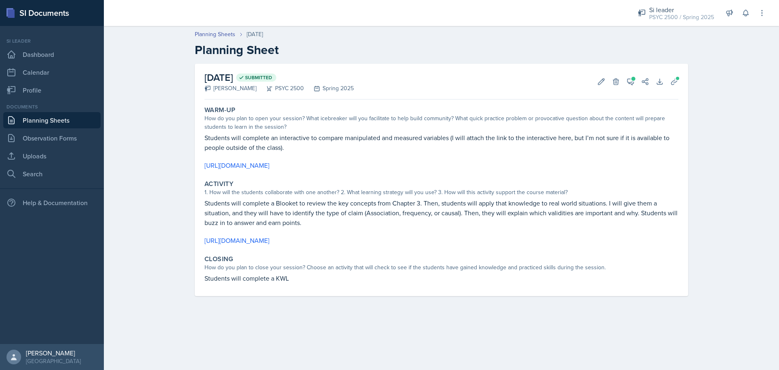
click at [250, 215] on p "Students will complete a Blooket to review the key concepts from Chapter 3. The…" at bounding box center [441, 212] width 474 height 29
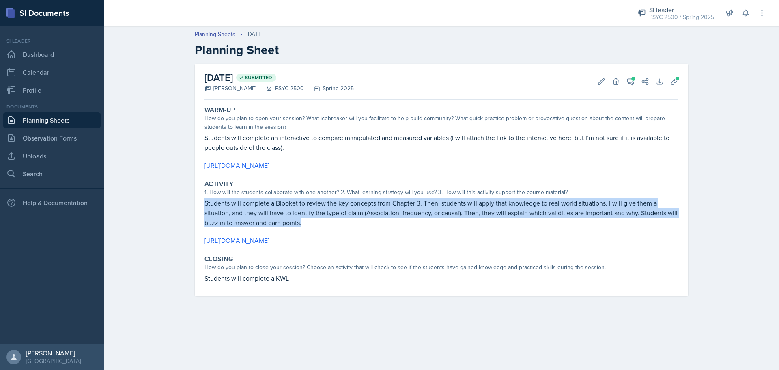
click at [250, 215] on p "Students will complete a Blooket to review the key concepts from Chapter 3. The…" at bounding box center [441, 212] width 474 height 29
copy p "Students will complete a Blooket to review the key concepts from Chapter 3. The…"
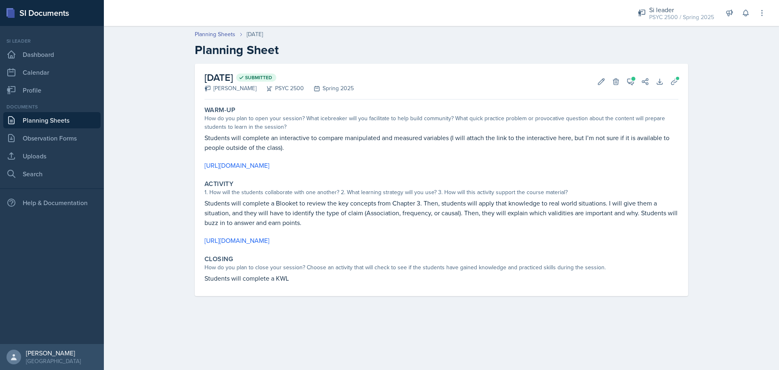
click at [361, 291] on div "Warm-Up How do you plan to open your session? What icebreaker will you facilita…" at bounding box center [441, 199] width 474 height 193
